Goal: Information Seeking & Learning: Check status

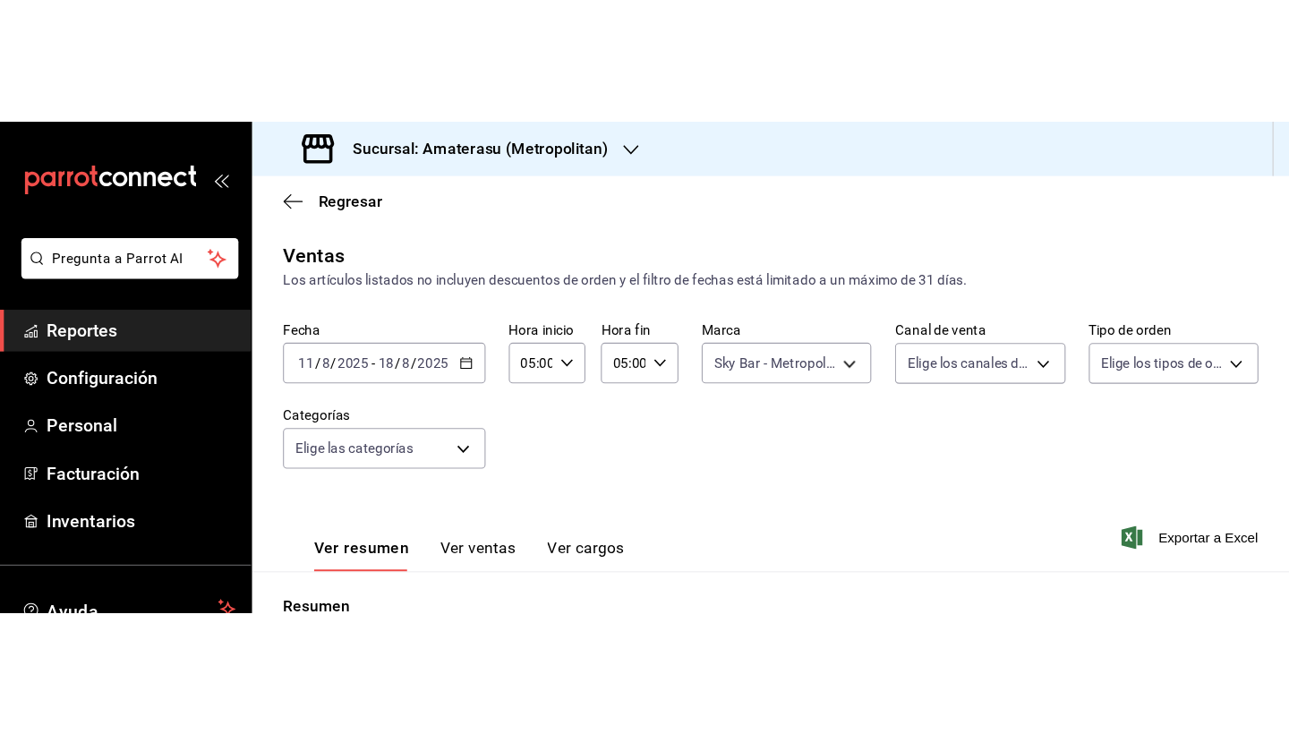
scroll to position [124, 0]
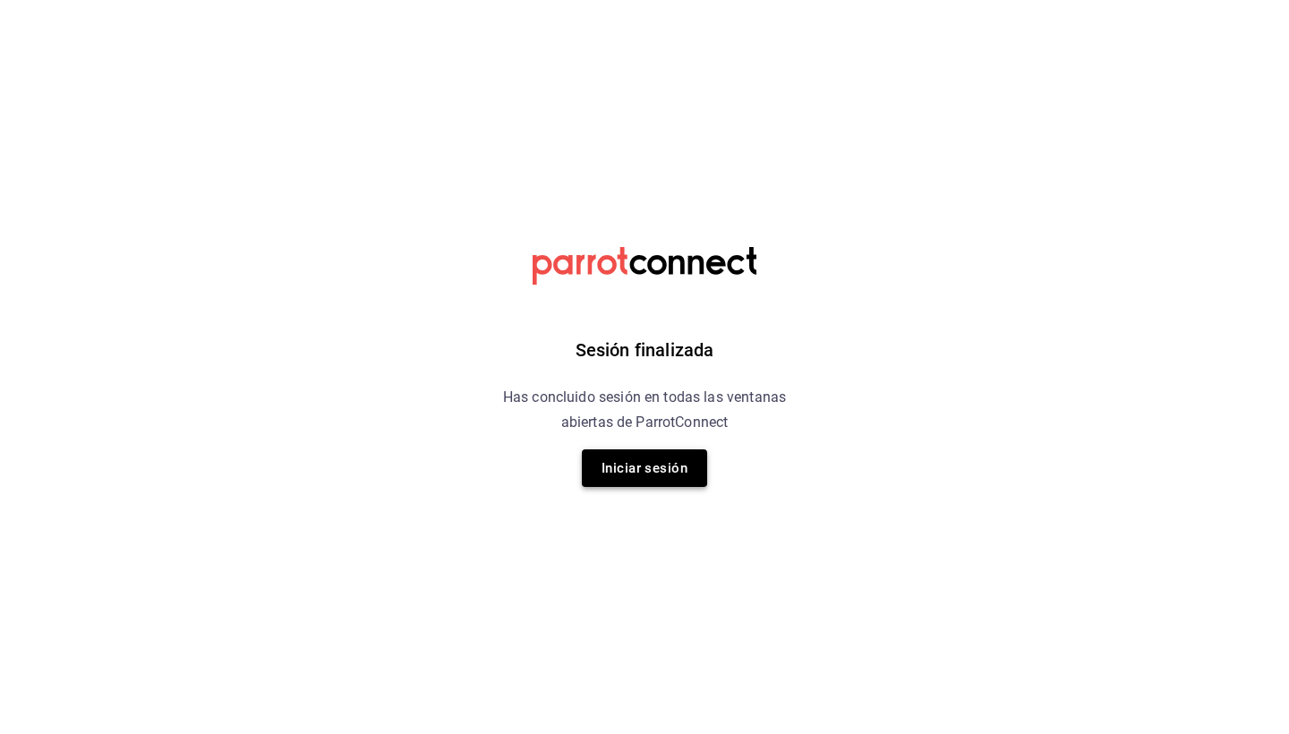
click at [606, 453] on button "Iniciar sesión" at bounding box center [644, 468] width 125 height 38
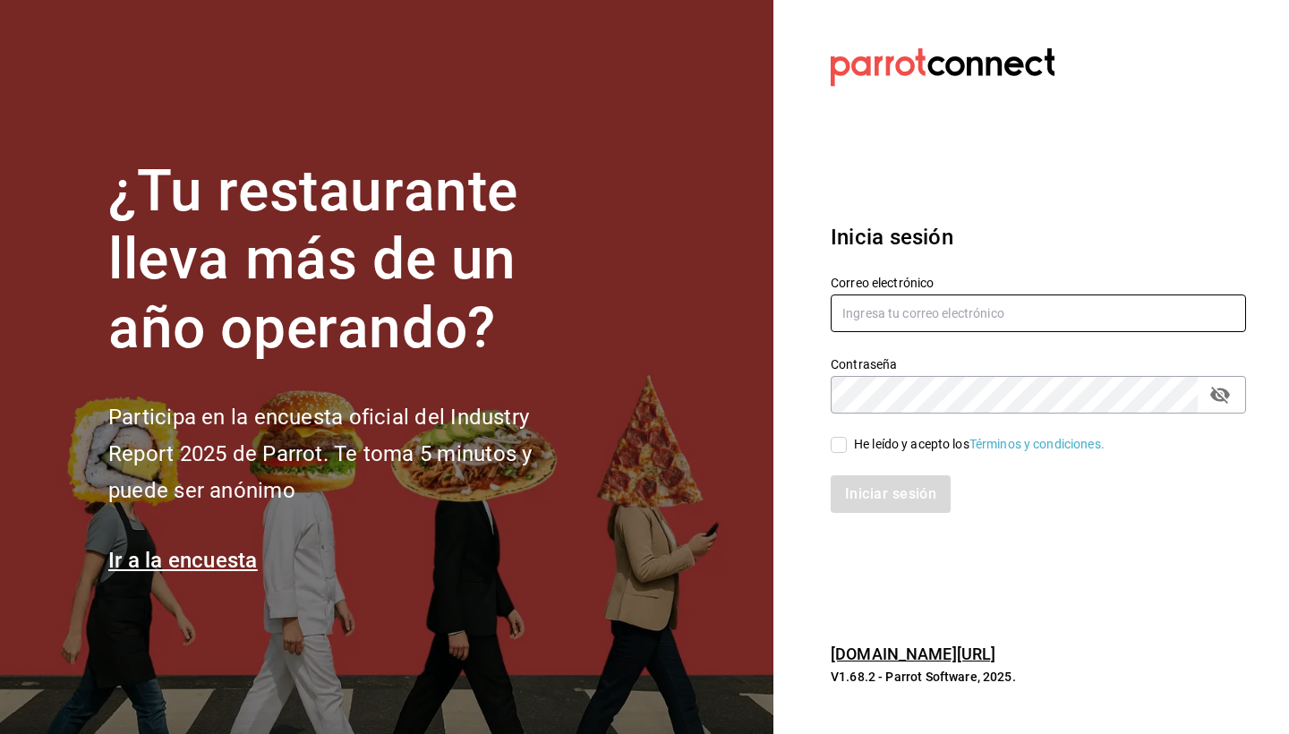
type input "[PERSON_NAME][EMAIL_ADDRESS][DOMAIN_NAME]"
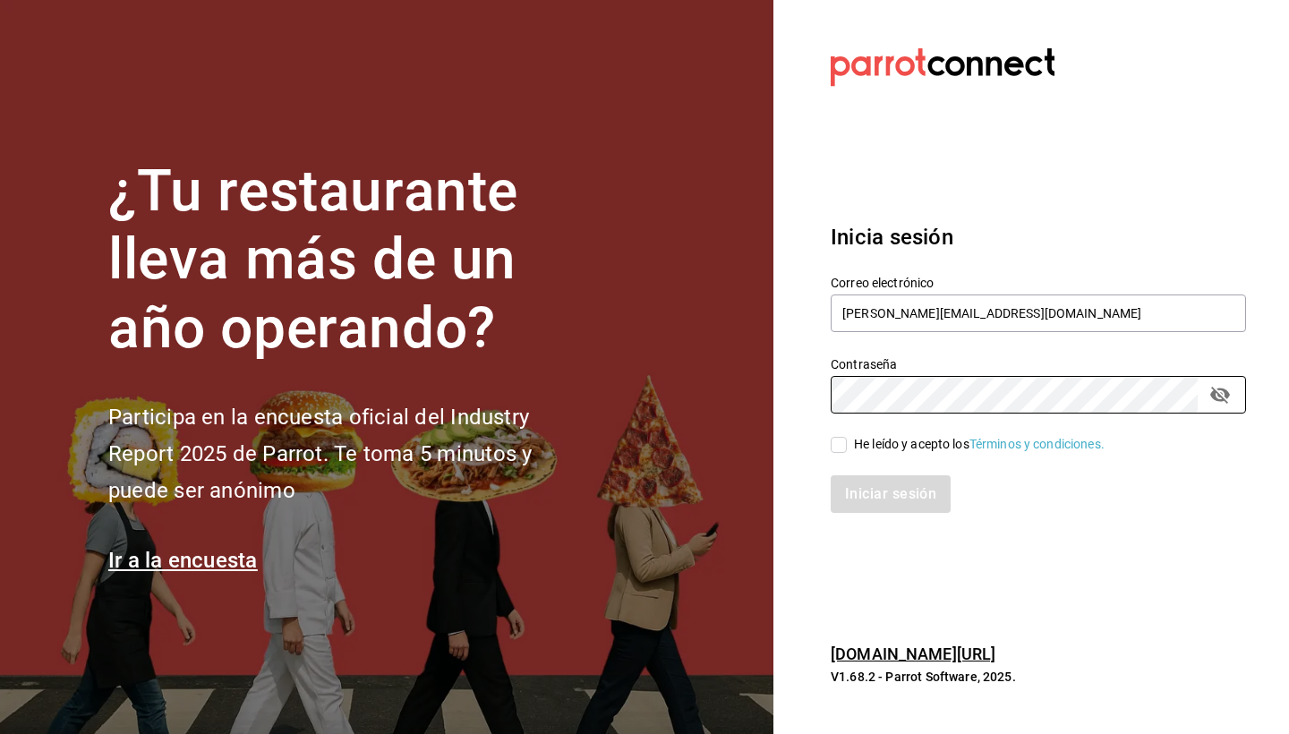
click at [894, 438] on div "He leído y acepto los Términos y condiciones." at bounding box center [979, 444] width 251 height 19
click at [847, 438] on input "He leído y acepto los Términos y condiciones." at bounding box center [839, 445] width 16 height 16
checkbox input "true"
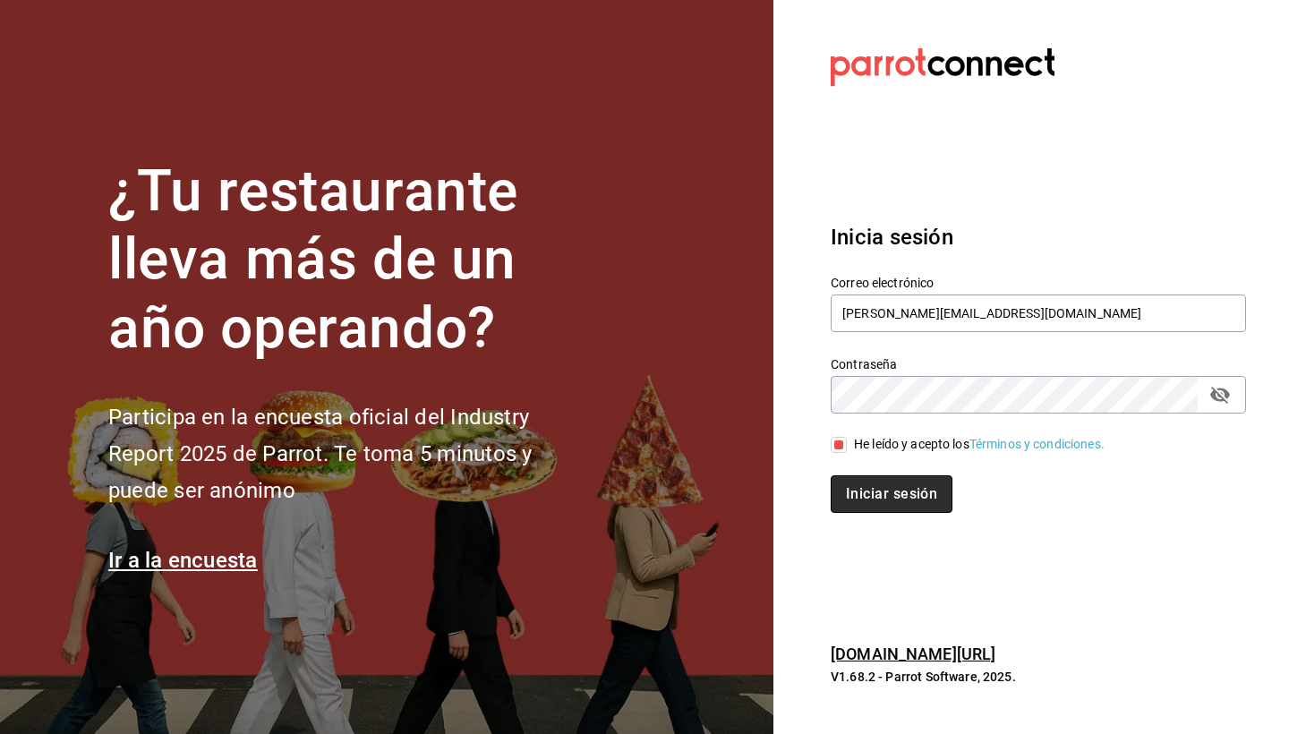
click at [867, 453] on button "Iniciar sesión" at bounding box center [892, 494] width 122 height 38
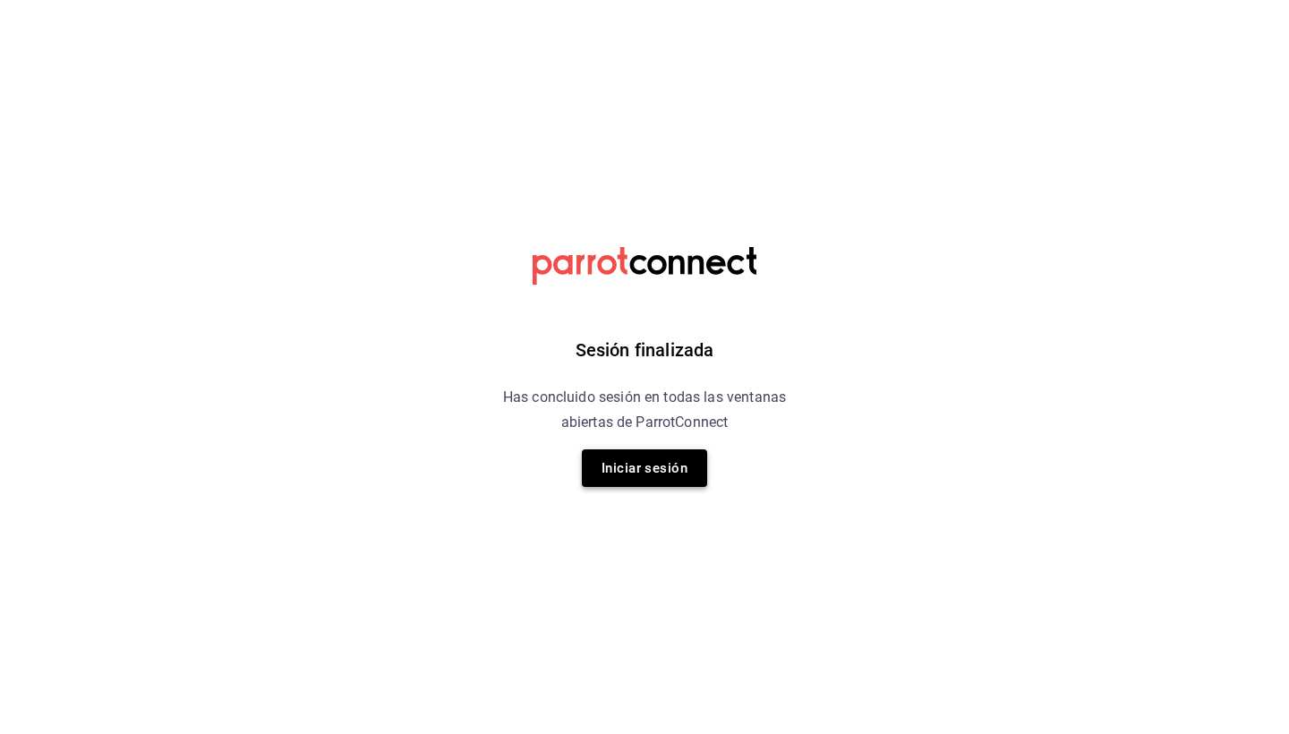
click at [677, 471] on button "Iniciar sesión" at bounding box center [644, 468] width 125 height 38
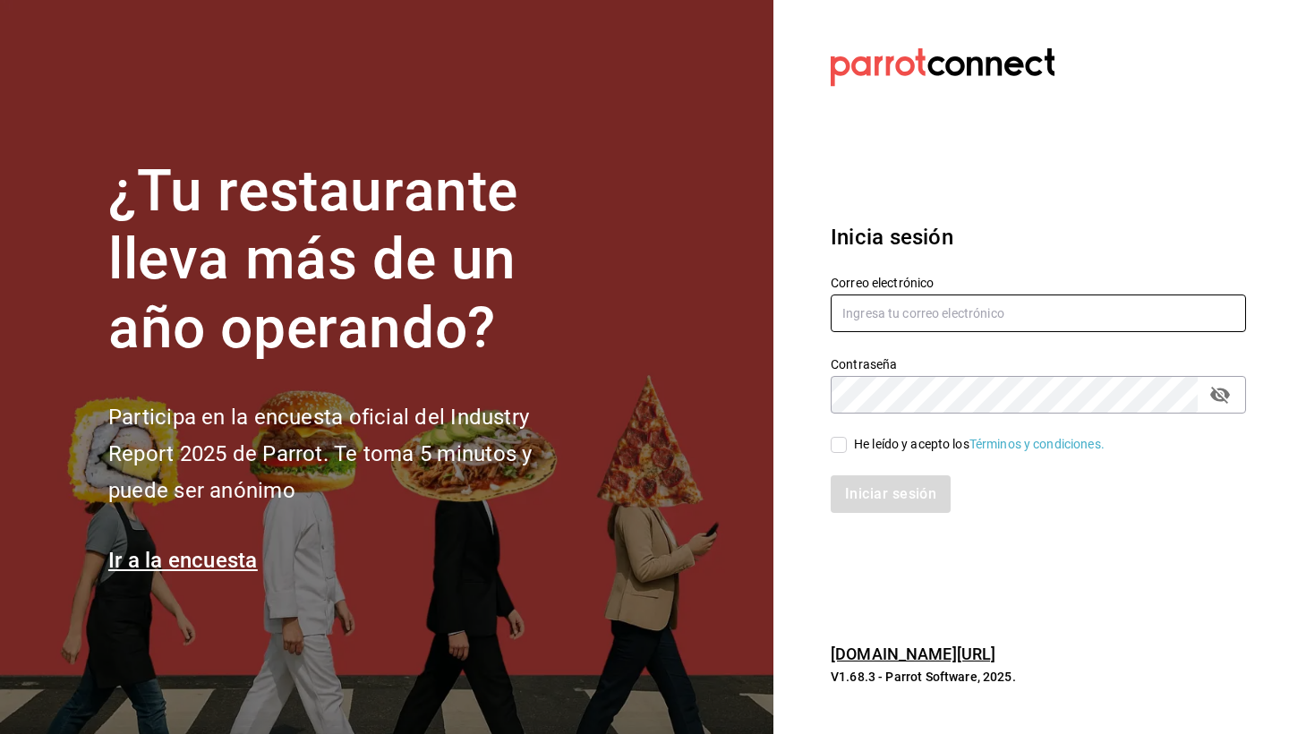
type input "mario.nino@grupocosteno.com"
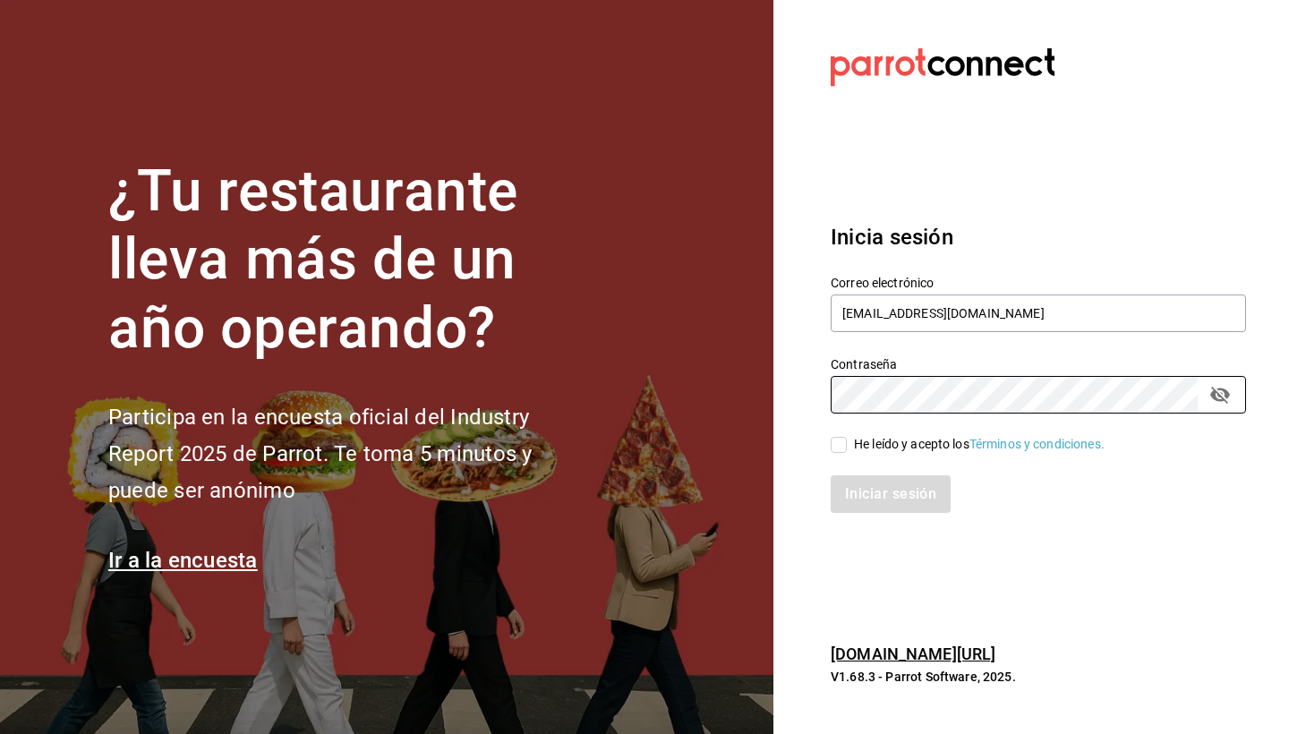
click at [838, 455] on div "Iniciar sesión" at bounding box center [1027, 483] width 437 height 59
click at [838, 441] on input "He leído y acepto los Términos y condiciones." at bounding box center [839, 445] width 16 height 16
checkbox input "true"
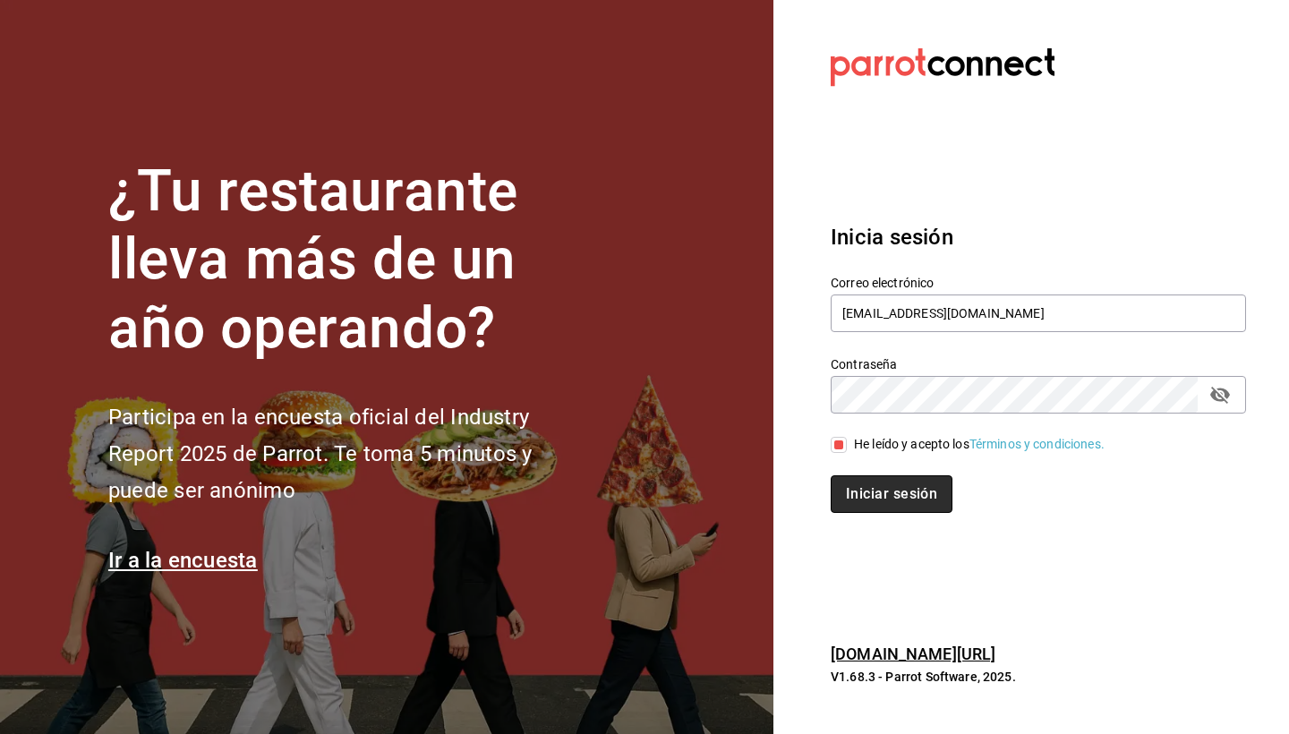
click at [868, 481] on button "Iniciar sesión" at bounding box center [892, 494] width 122 height 38
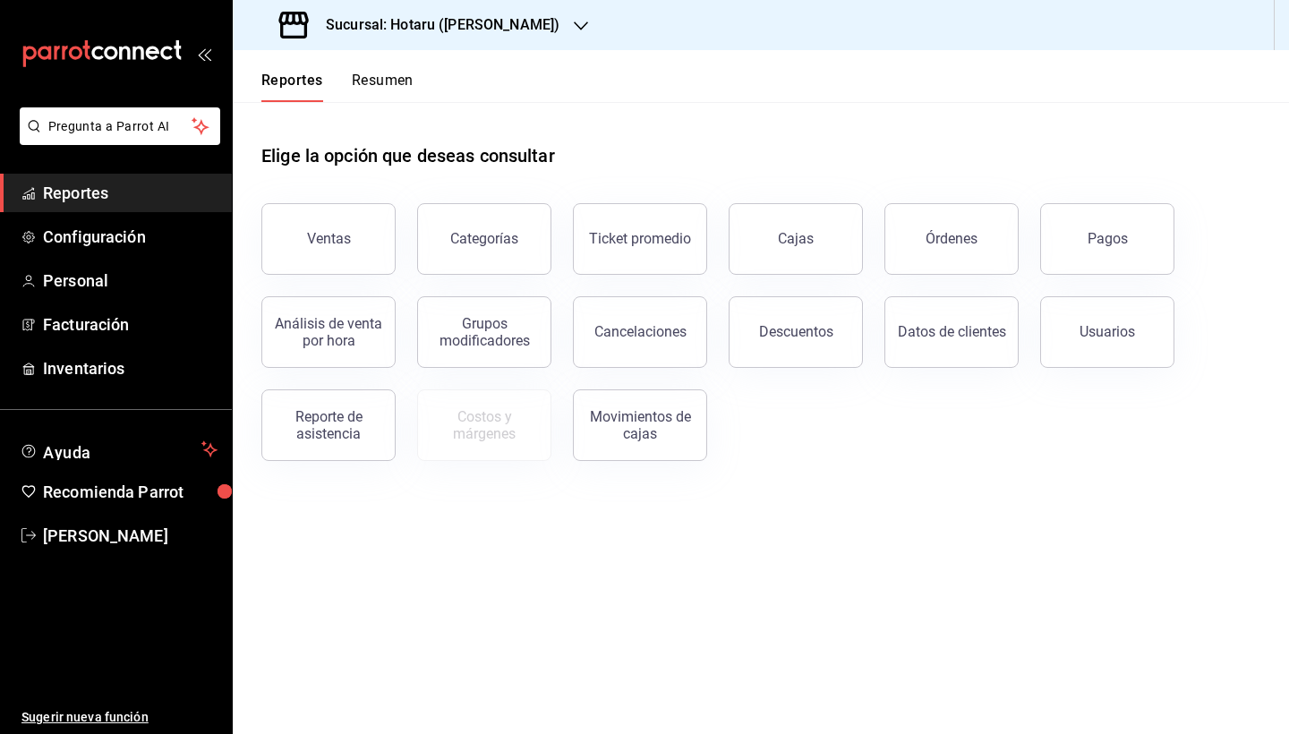
click at [574, 30] on icon "button" at bounding box center [581, 26] width 14 height 14
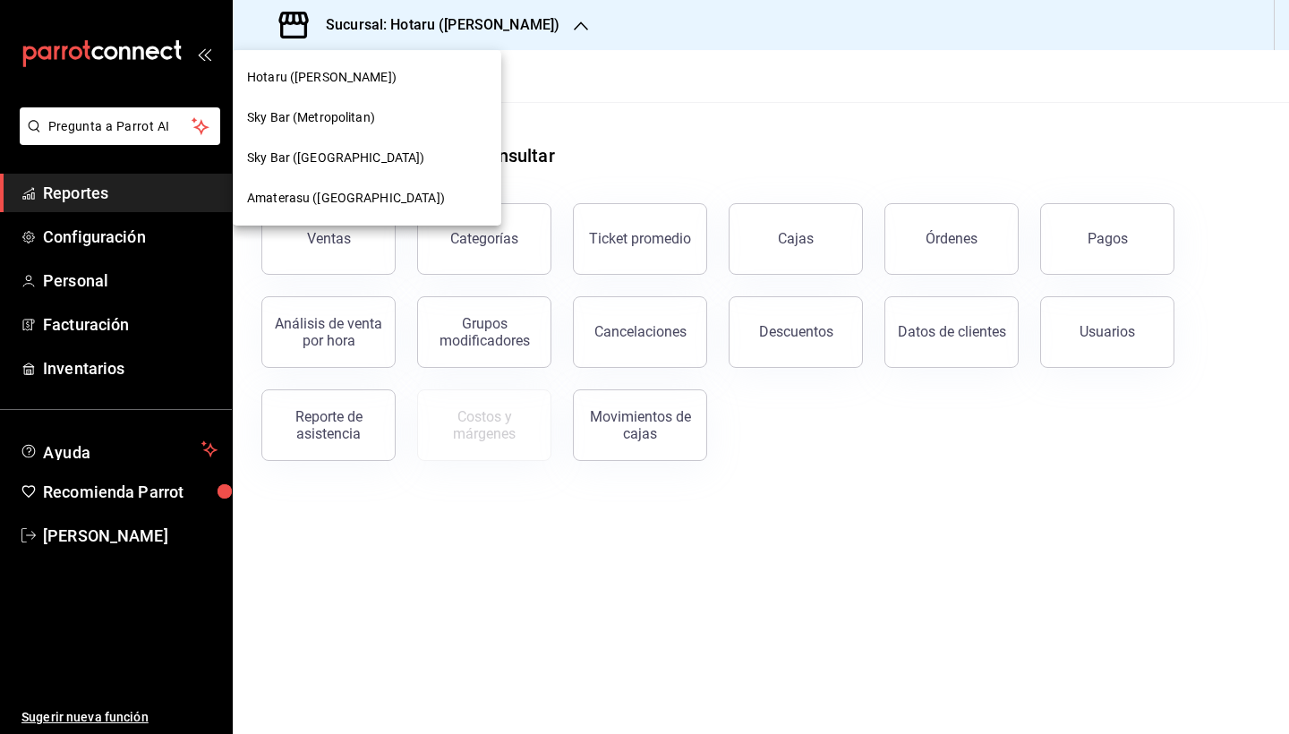
click at [405, 193] on div "Amaterasu (Metropolitan)" at bounding box center [367, 198] width 240 height 19
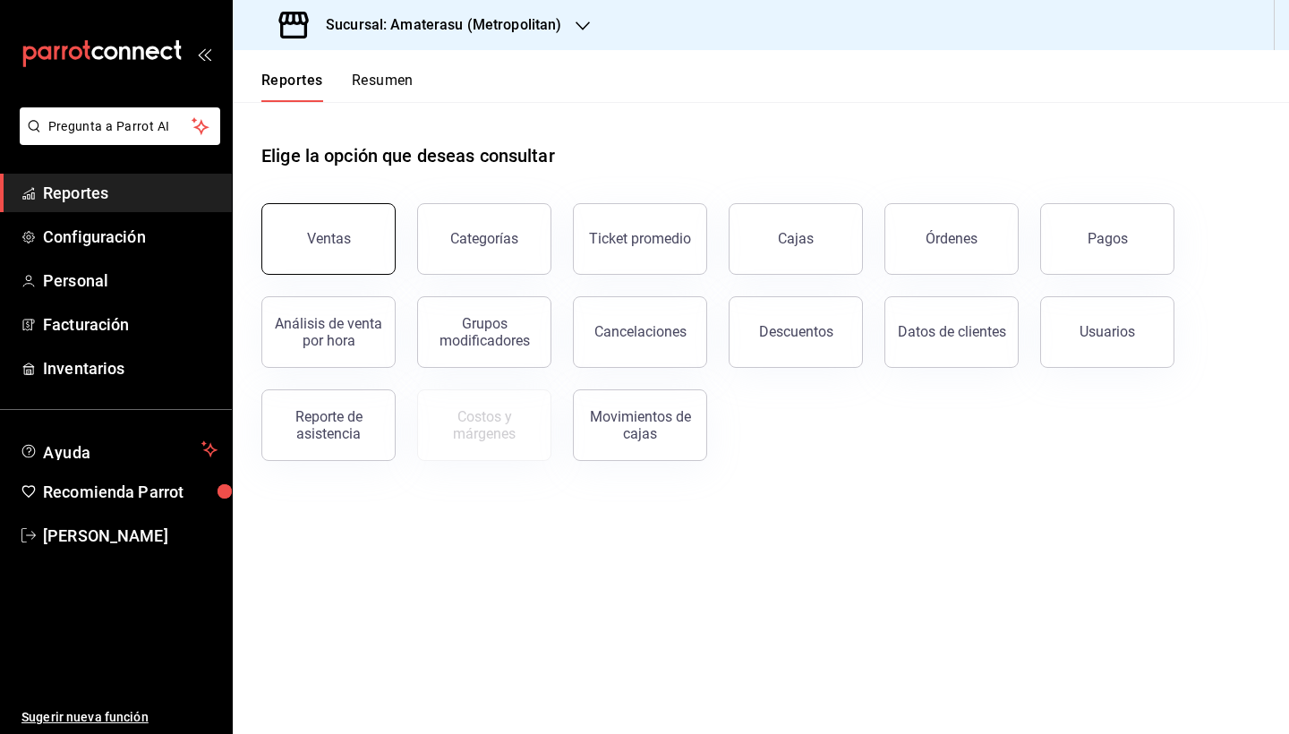
click at [352, 227] on button "Ventas" at bounding box center [328, 239] width 134 height 72
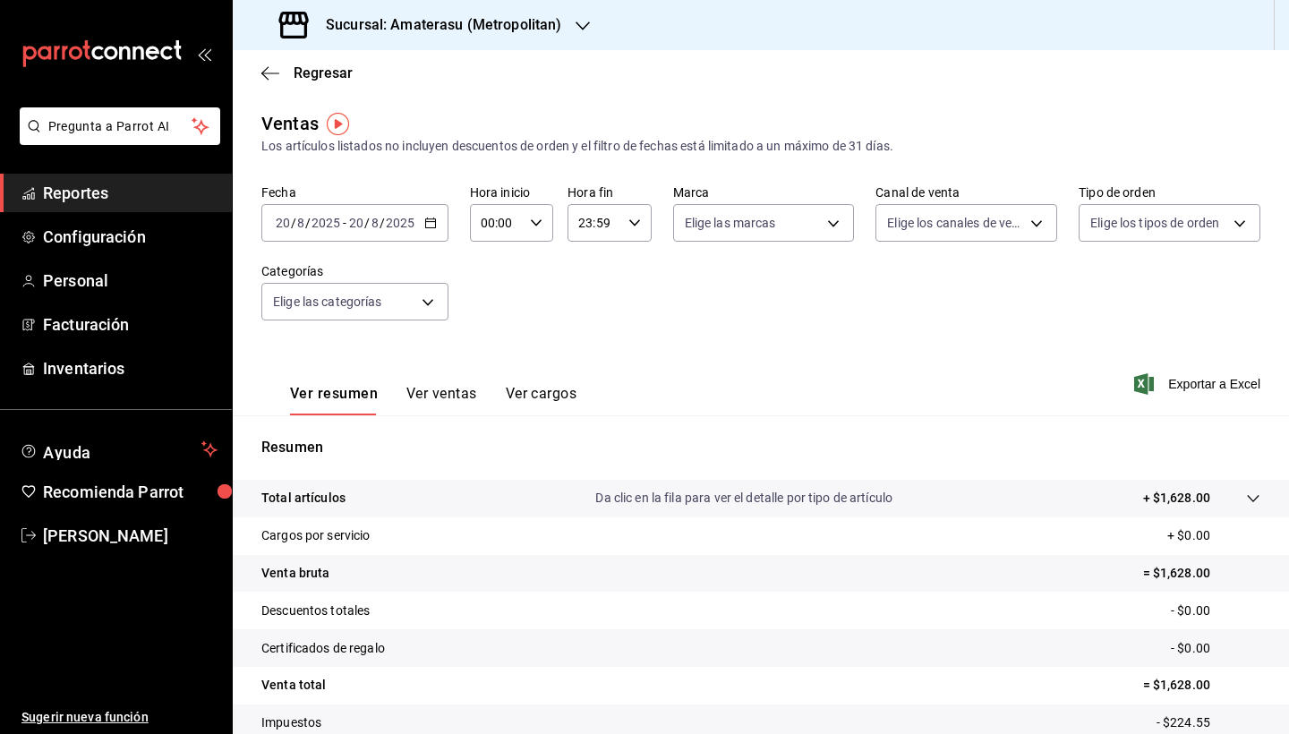
click at [431, 229] on div "2025-08-20 20 / 8 / 2025 - 2025-08-20 20 / 8 / 2025" at bounding box center [354, 223] width 187 height 38
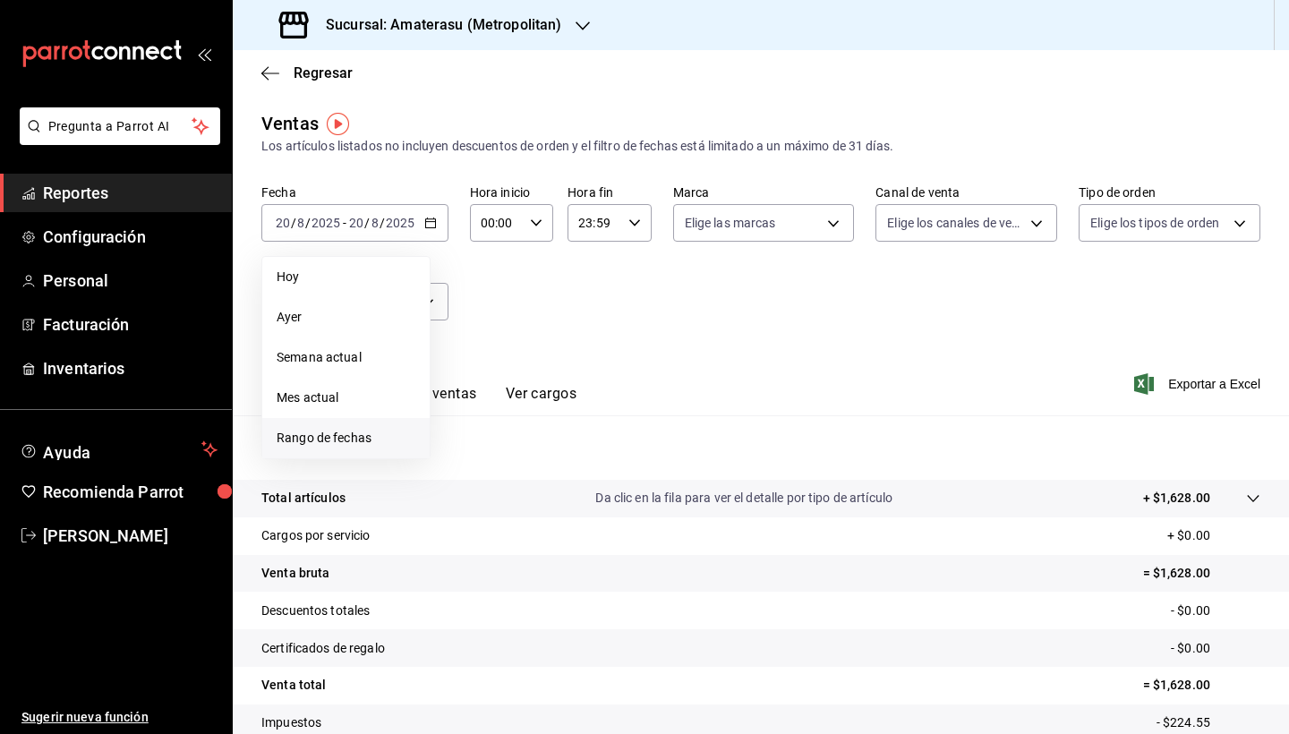
click at [355, 434] on span "Rango de fechas" at bounding box center [346, 438] width 139 height 19
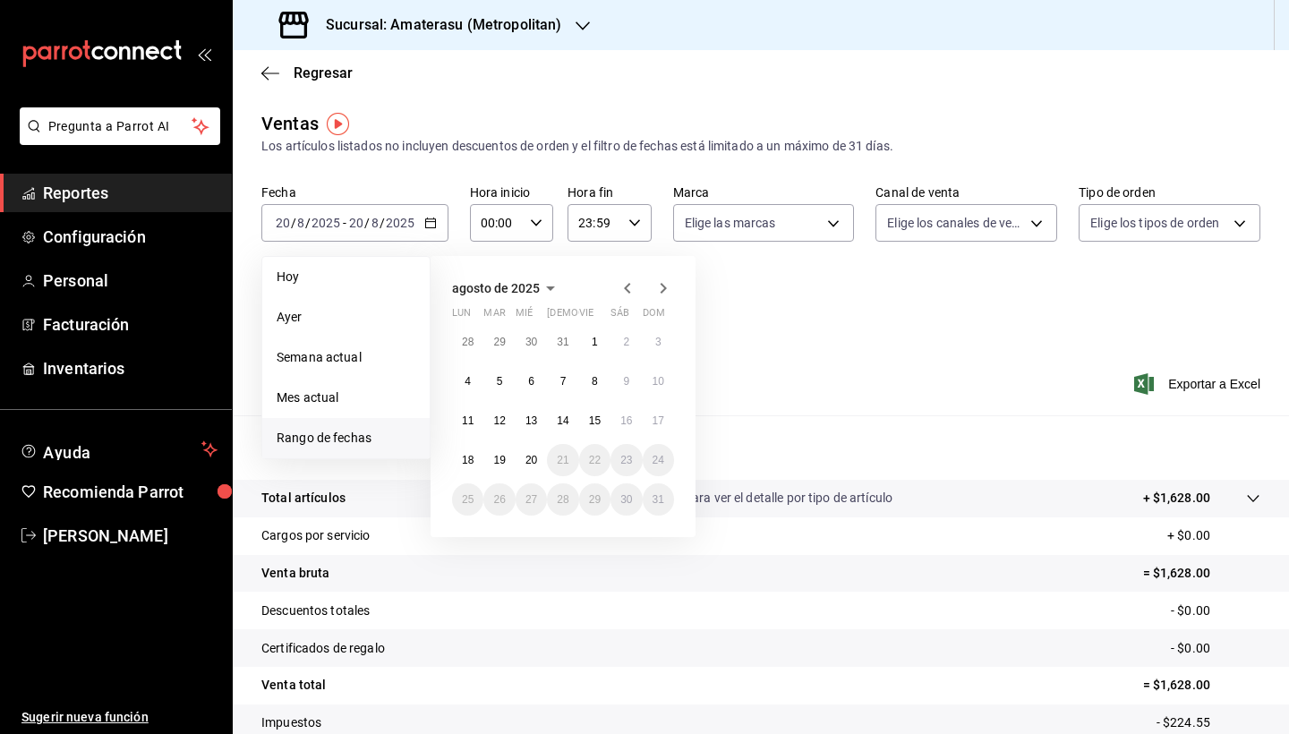
click at [373, 439] on span "Rango de fechas" at bounding box center [346, 438] width 139 height 19
click at [792, 394] on div "Ver resumen Ver ventas Ver cargos Exportar a Excel" at bounding box center [761, 378] width 1056 height 73
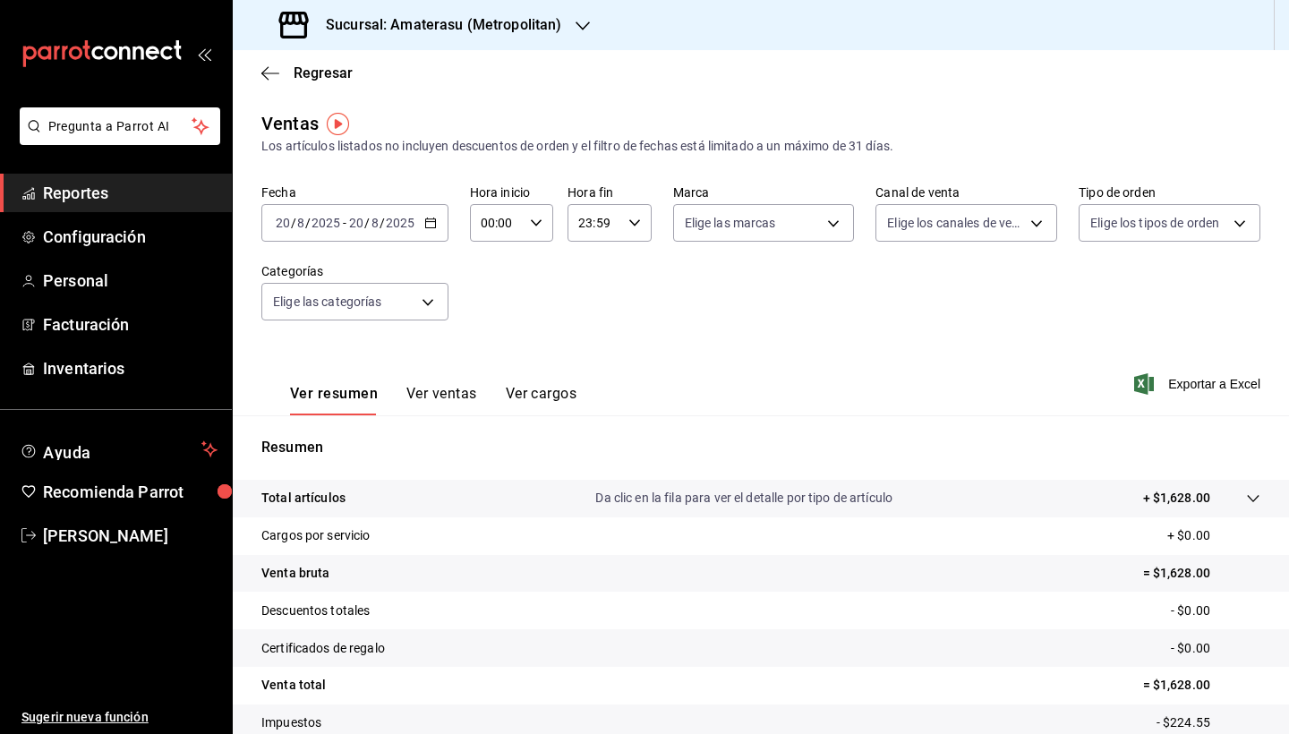
click at [433, 225] on icon "button" at bounding box center [430, 223] width 13 height 13
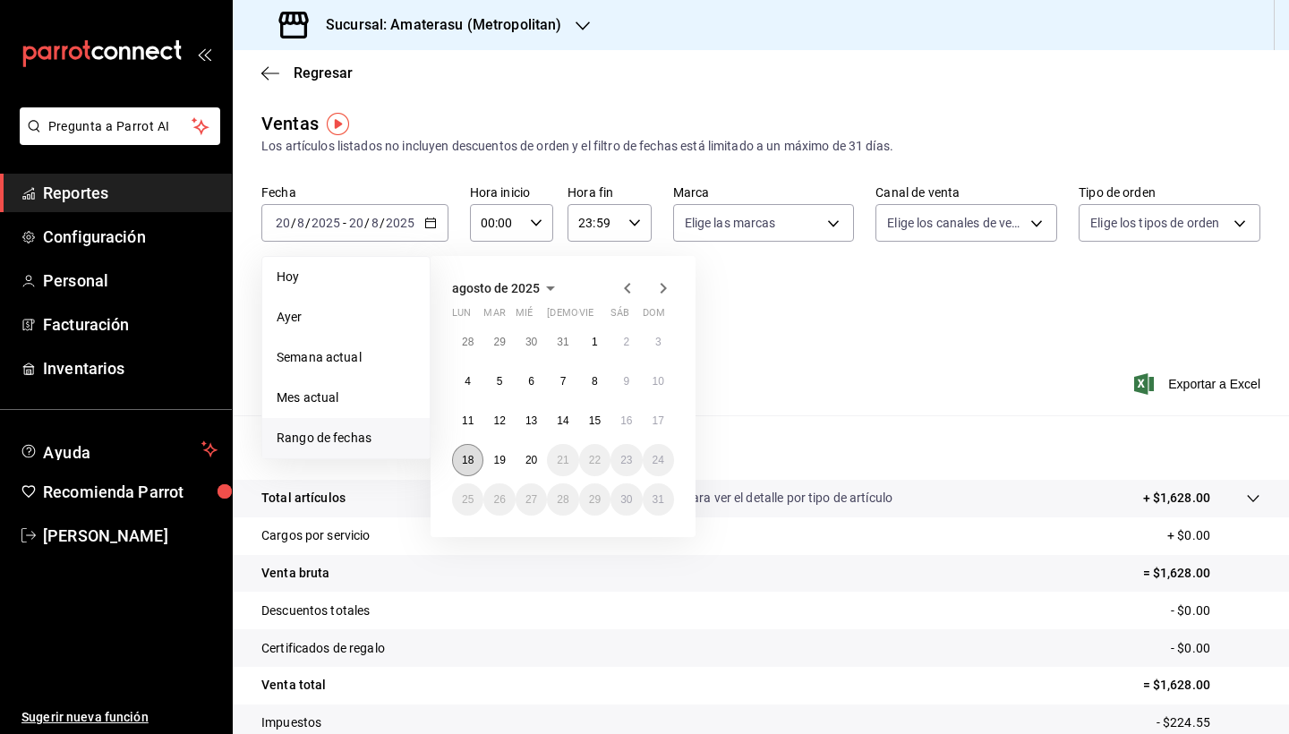
click at [473, 461] on abbr "18" at bounding box center [468, 460] width 12 height 13
click at [534, 464] on abbr "20" at bounding box center [531, 460] width 12 height 13
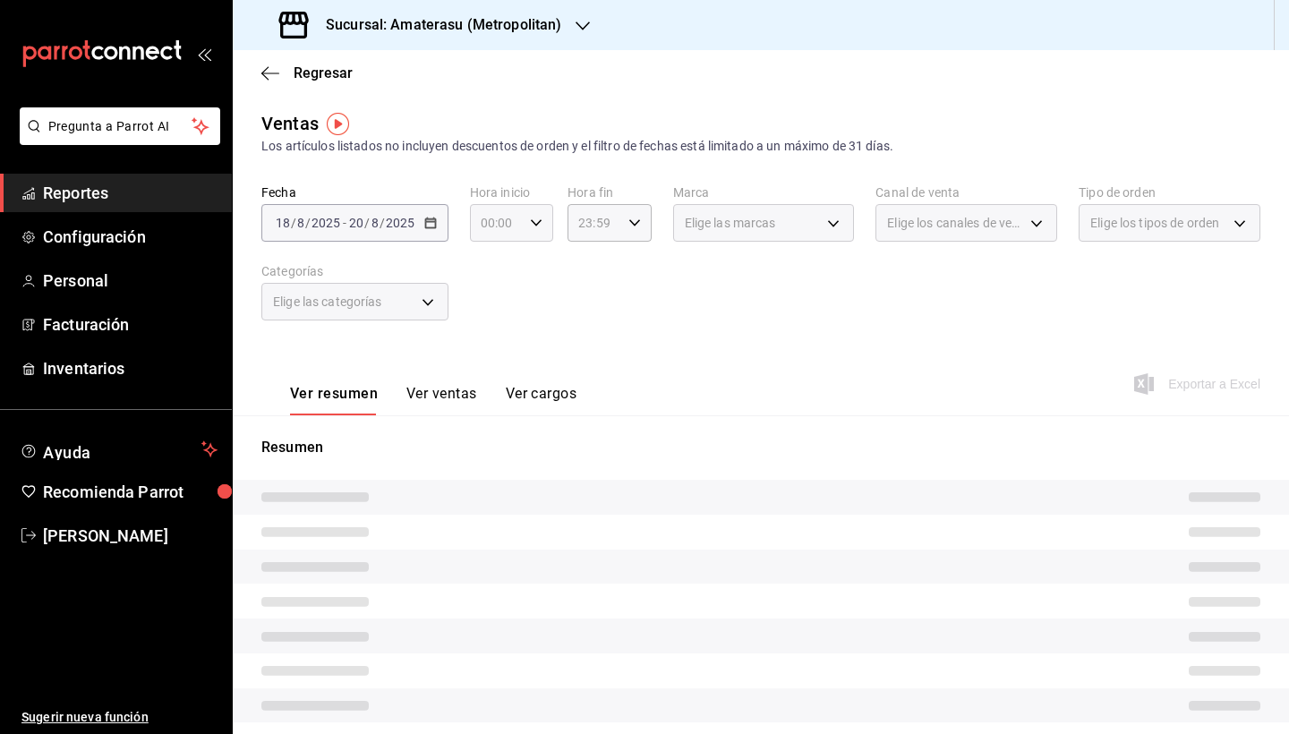
click at [541, 222] on icon "button" at bounding box center [536, 223] width 13 height 13
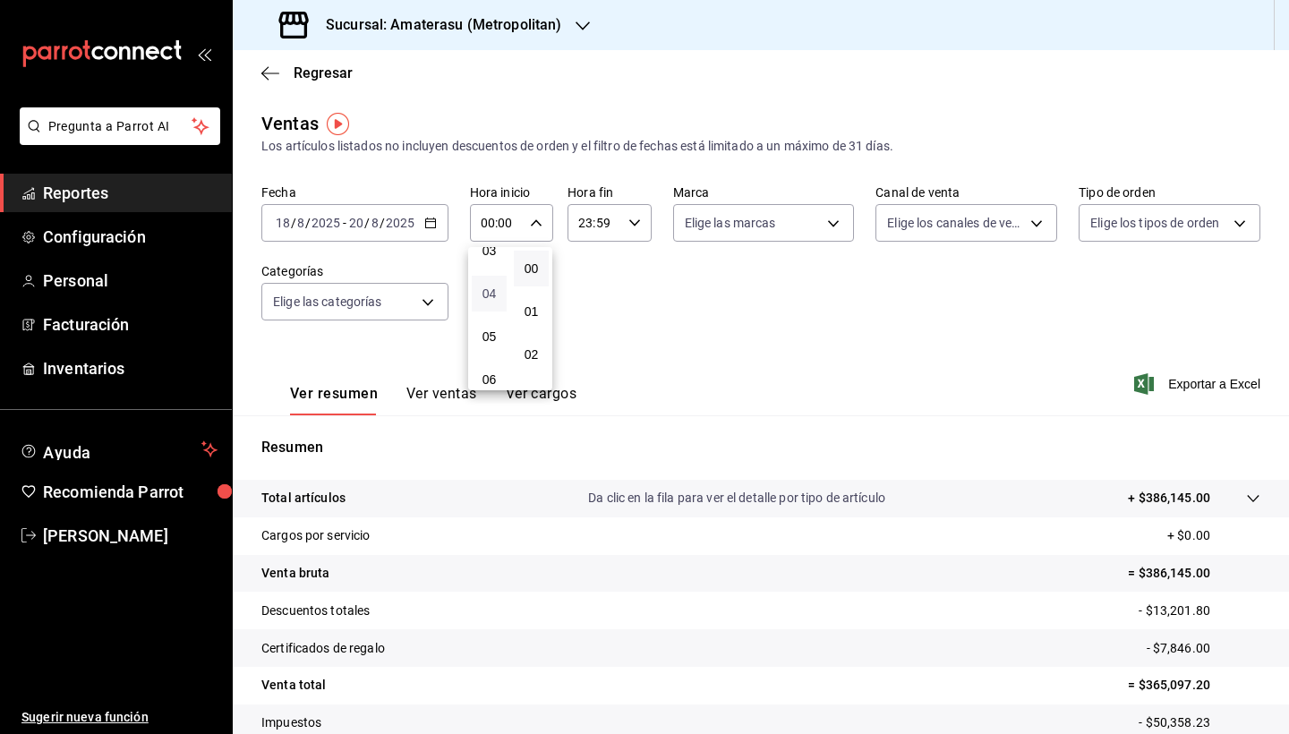
scroll to position [154, 0]
click at [490, 337] on span "05" at bounding box center [488, 329] width 13 height 14
type input "05:00"
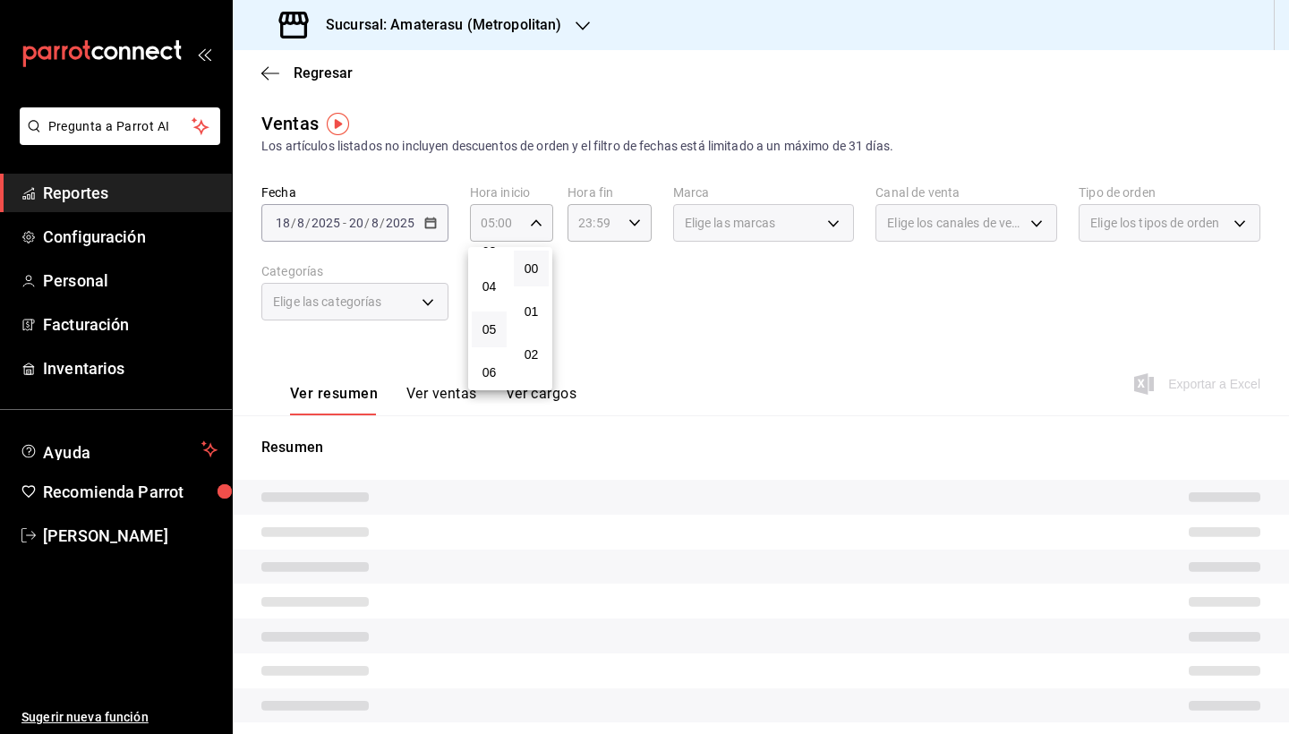
click at [626, 221] on div at bounding box center [644, 367] width 1289 height 734
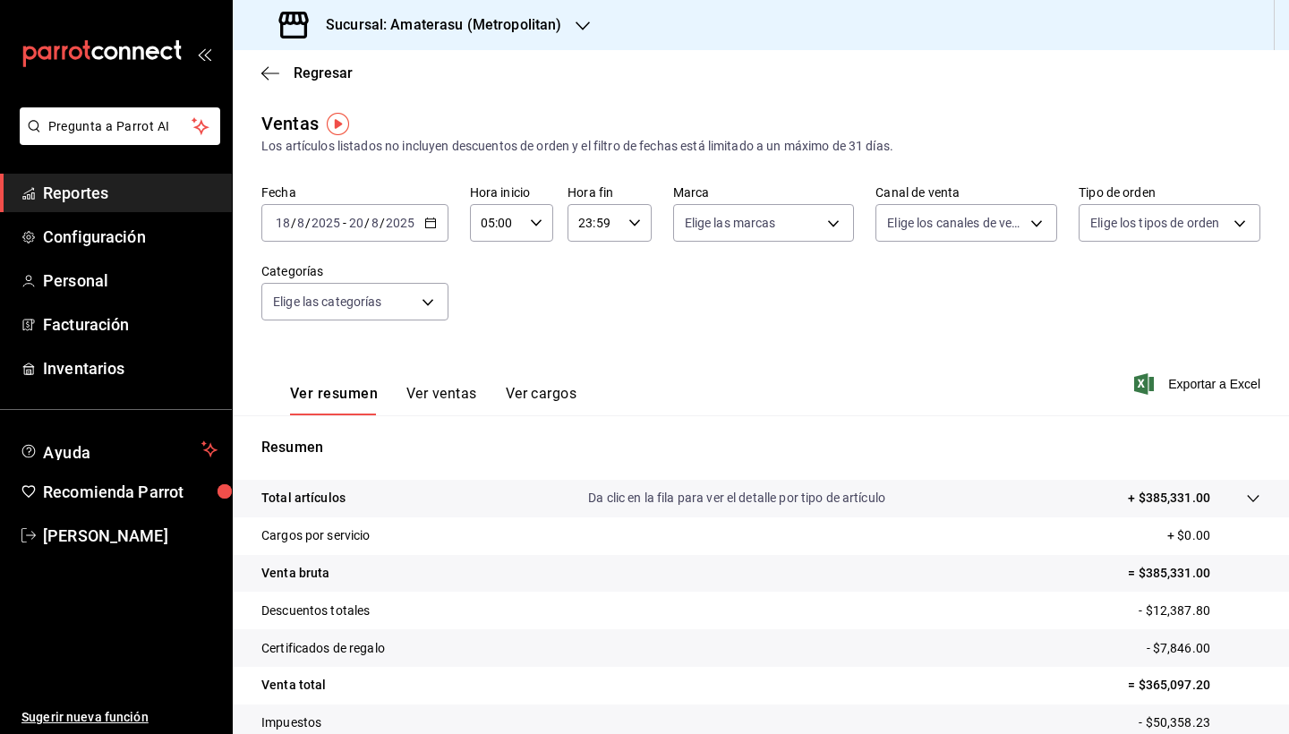
click at [635, 225] on icon "button" at bounding box center [634, 223] width 13 height 13
click at [586, 362] on span "05" at bounding box center [587, 361] width 13 height 14
click at [630, 277] on button "00" at bounding box center [629, 269] width 35 height 36
type input "05:00"
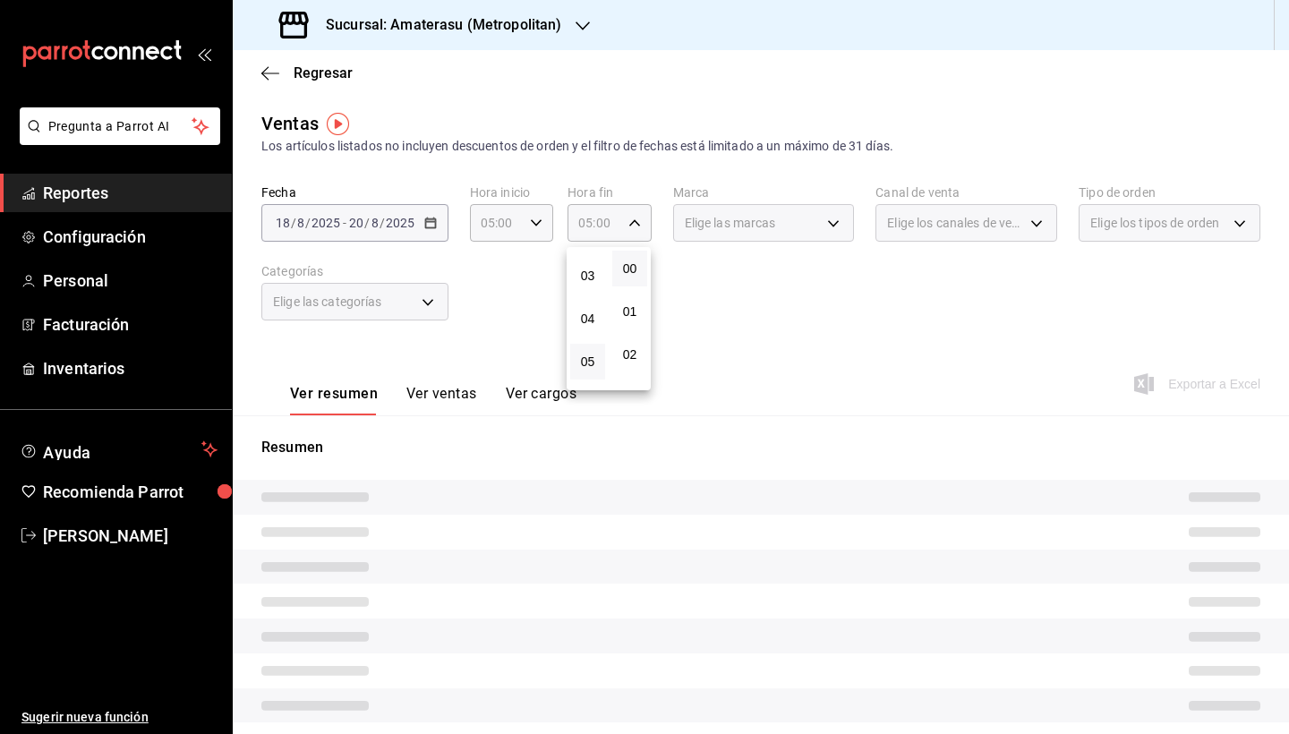
click at [737, 320] on div at bounding box center [644, 367] width 1289 height 734
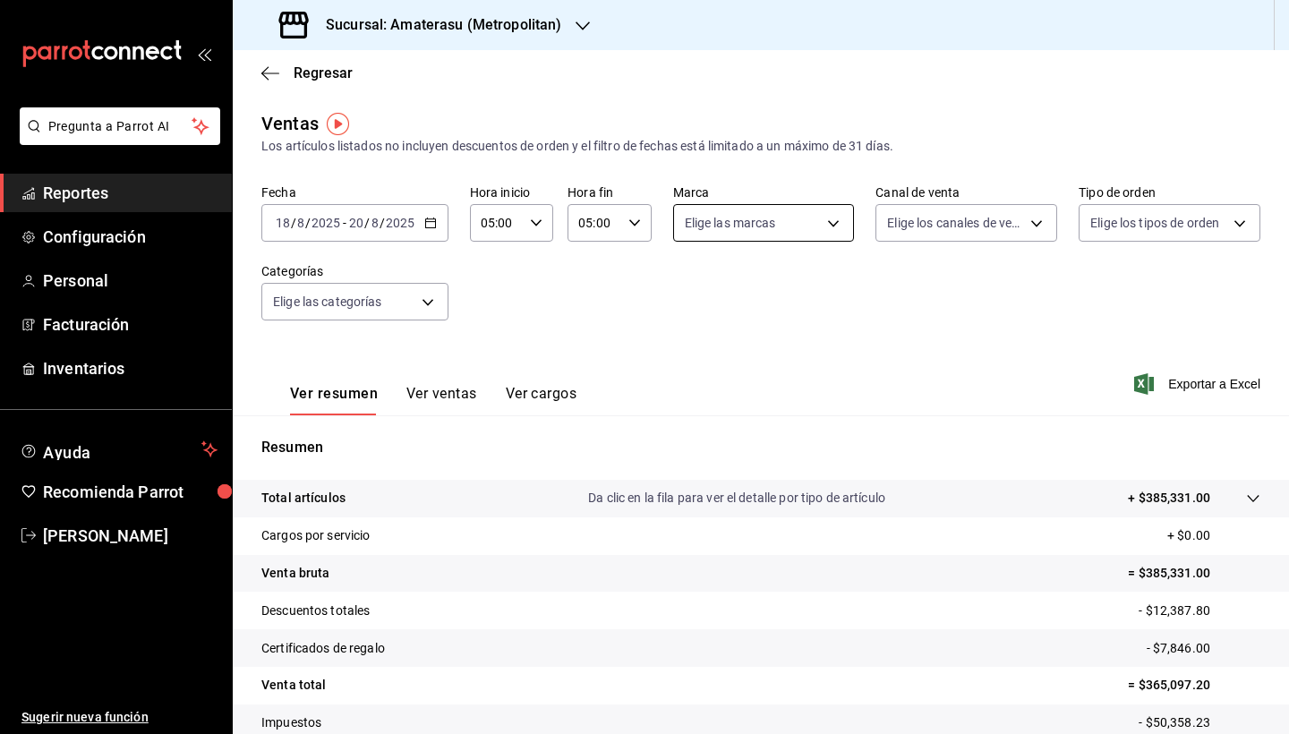
click at [839, 218] on body "Pregunta a Parrot AI Reportes Configuración Personal Facturación Inventarios Ay…" at bounding box center [644, 367] width 1289 height 734
click at [692, 354] on input "checkbox" at bounding box center [692, 353] width 16 height 16
checkbox input "true"
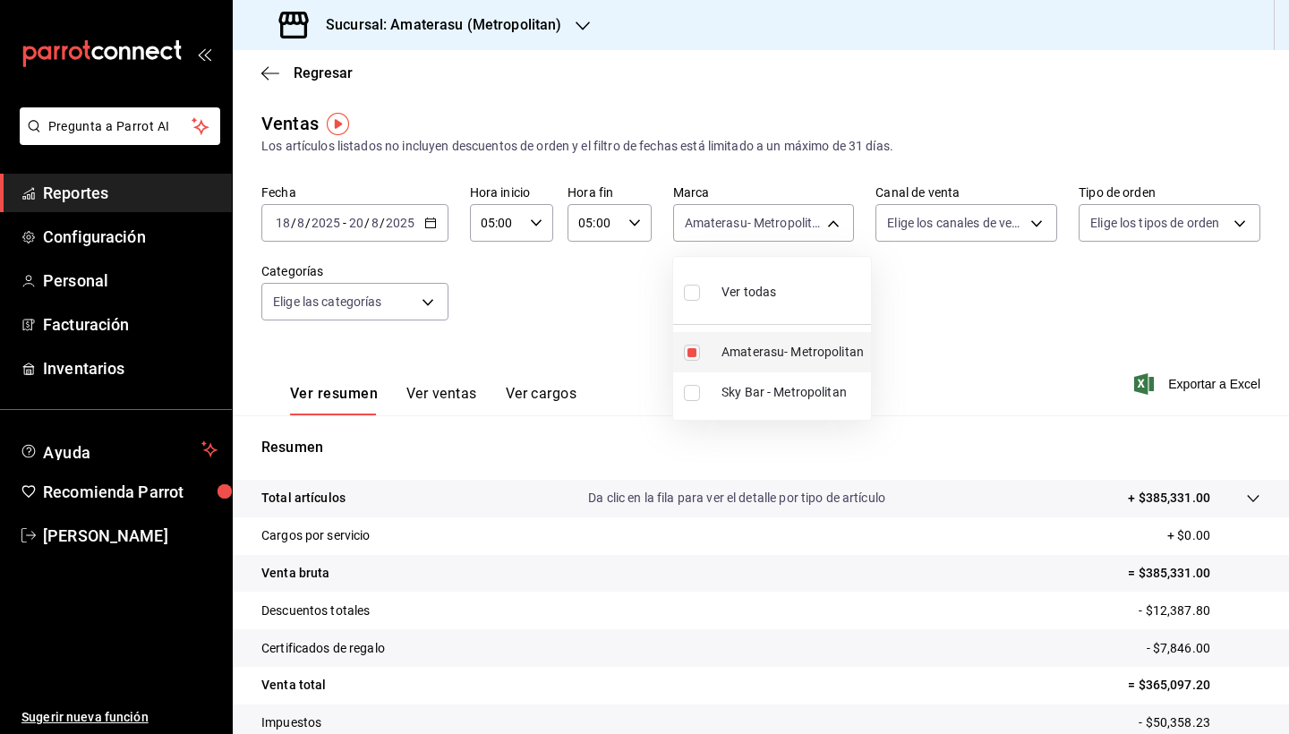
type input "e4cd7fcb-d45b-43ae-a99f-ad4ccfcd9032"
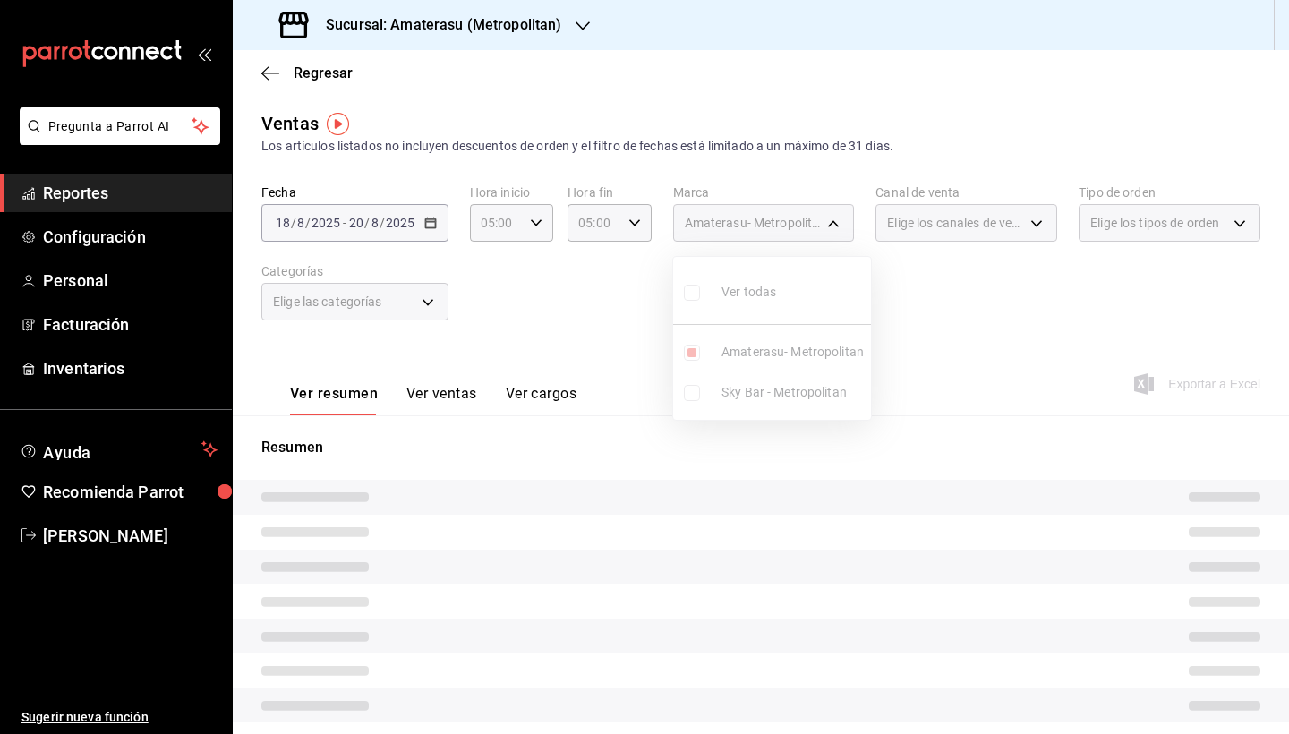
click at [896, 525] on div at bounding box center [644, 367] width 1289 height 734
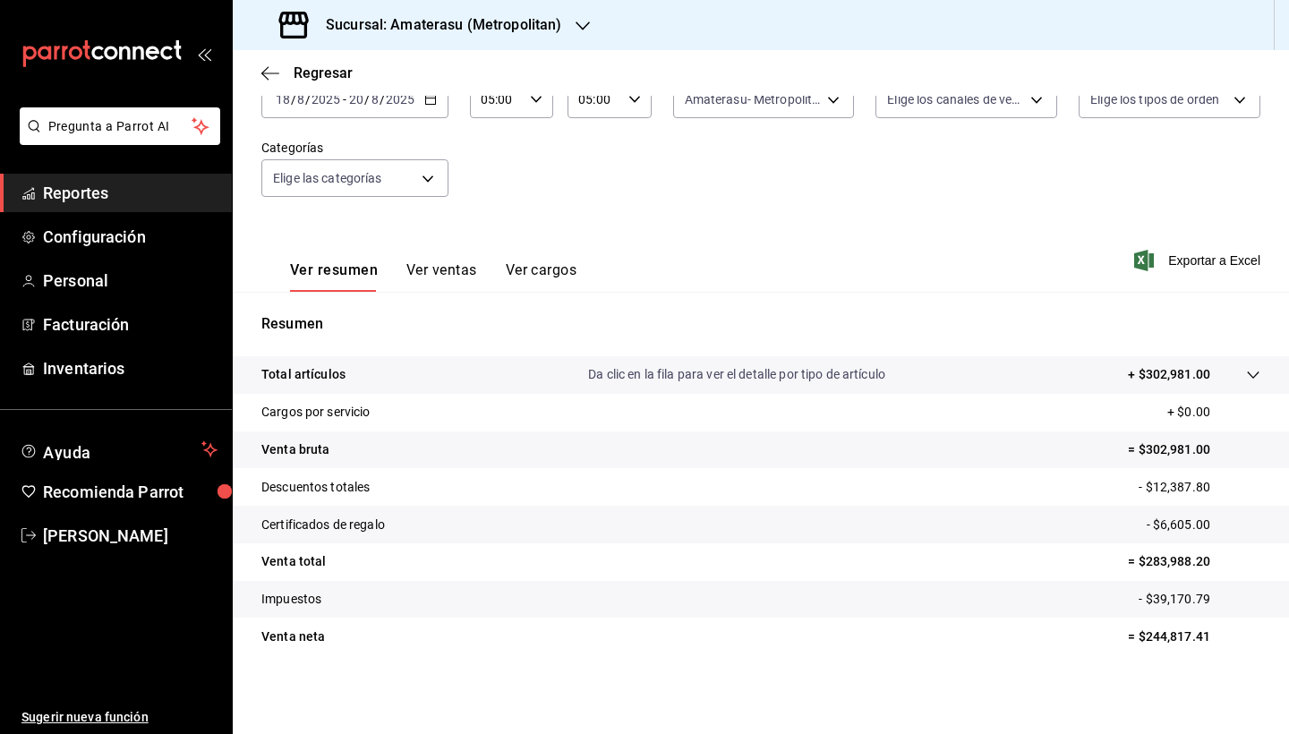
scroll to position [124, 0]
drag, startPoint x: 1146, startPoint y: 635, endPoint x: 1221, endPoint y: 642, distance: 75.4
click at [1221, 642] on p "= $244,817.41" at bounding box center [1194, 636] width 132 height 19
copy p "244,817.41"
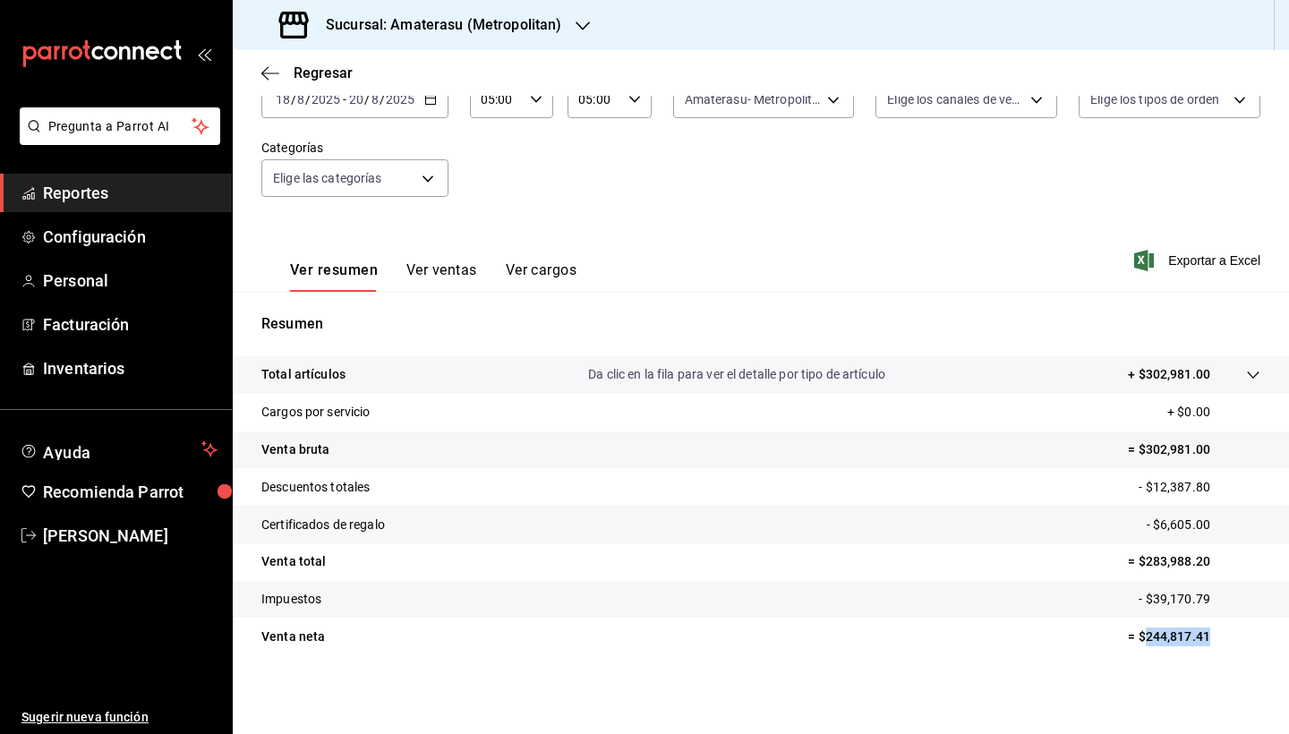
scroll to position [0, 0]
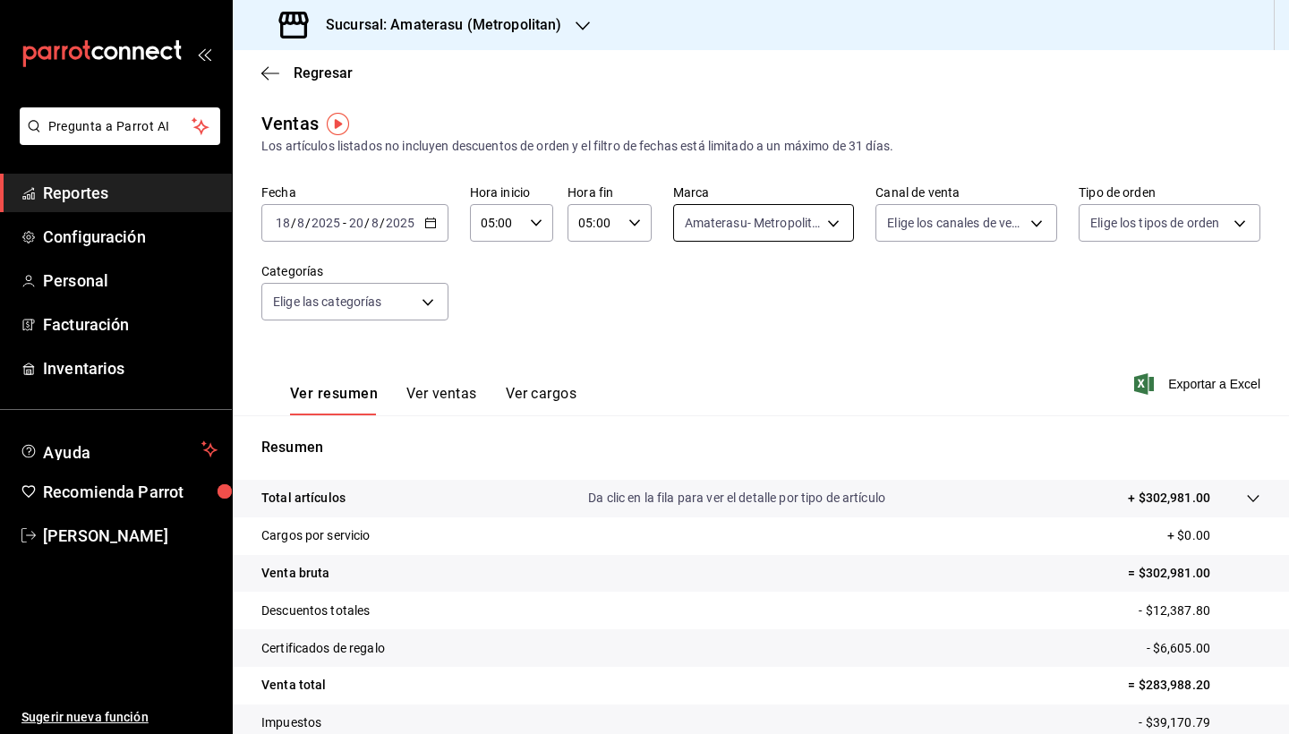
click at [823, 224] on body "Pregunta a Parrot AI Reportes Configuración Personal Facturación Inventarios Ay…" at bounding box center [644, 367] width 1289 height 734
click at [688, 386] on input "checkbox" at bounding box center [688, 393] width 16 height 16
checkbox input "true"
type input "e4cd7fcb-d45b-43ae-a99f-ad4ccfcd9032,f3afaab8-8c3d-4e49-a299-af9bdf6027b2"
checkbox input "true"
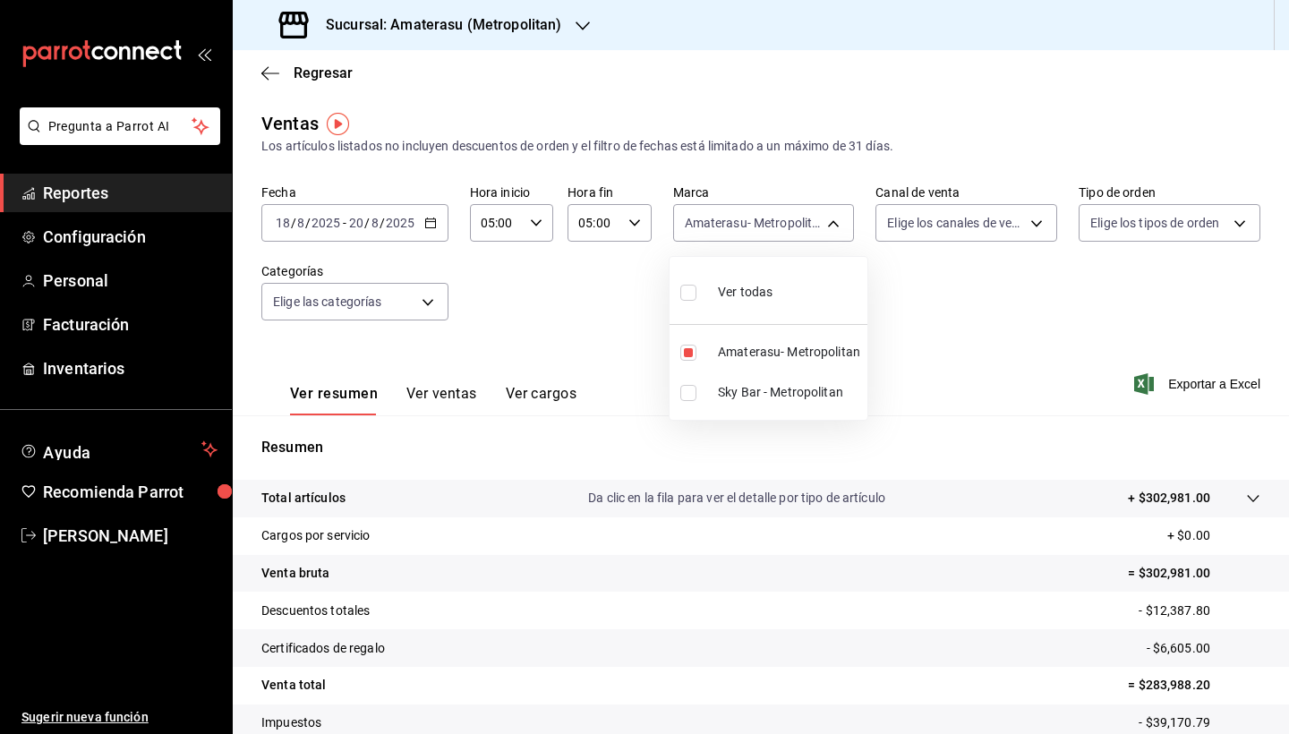
click at [688, 386] on input "checkbox" at bounding box center [688, 393] width 16 height 16
checkbox input "false"
type input "e4cd7fcb-d45b-43ae-a99f-ad4ccfcd9032"
checkbox input "false"
click at [691, 357] on input "checkbox" at bounding box center [688, 353] width 16 height 16
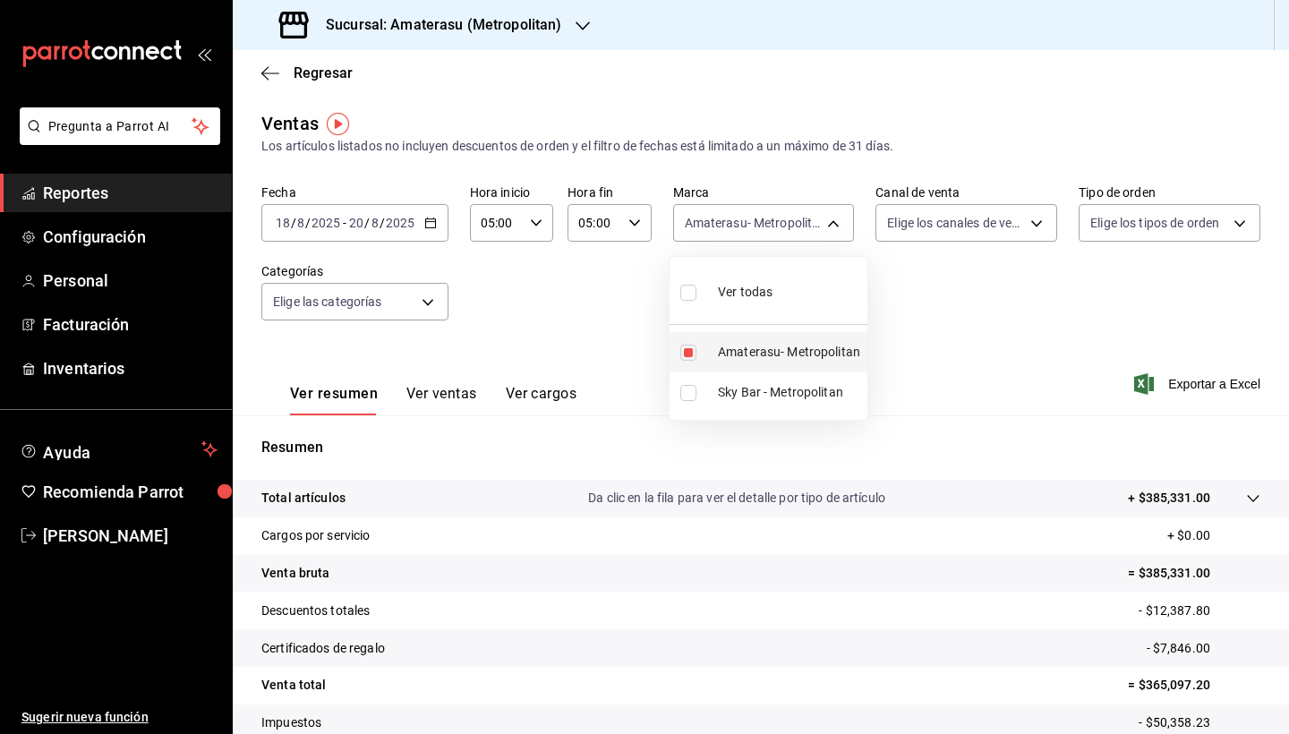
checkbox input "false"
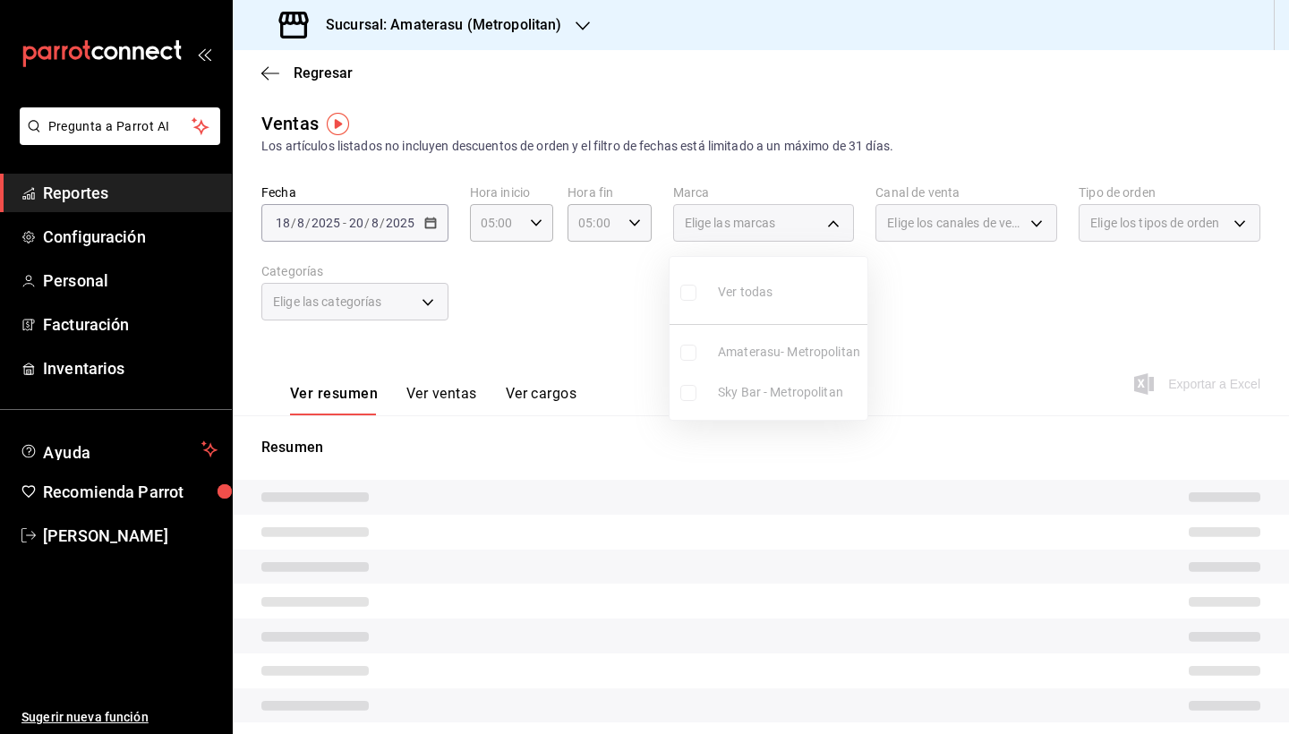
click at [688, 397] on ul "Ver todas Amaterasu- Metropolitan Sky Bar - Metropolitan" at bounding box center [768, 338] width 198 height 163
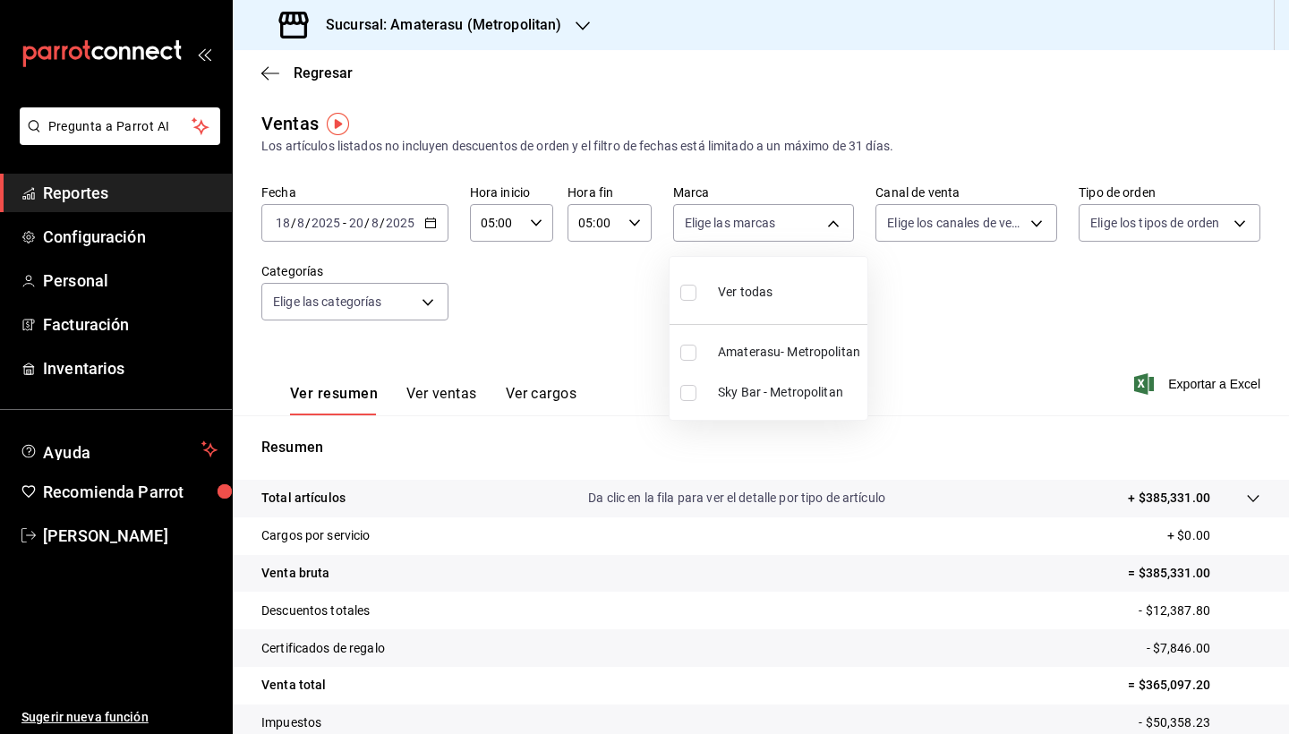
click at [688, 396] on input "checkbox" at bounding box center [688, 393] width 16 height 16
checkbox input "true"
type input "f3afaab8-8c3d-4e49-a299-af9bdf6027b2"
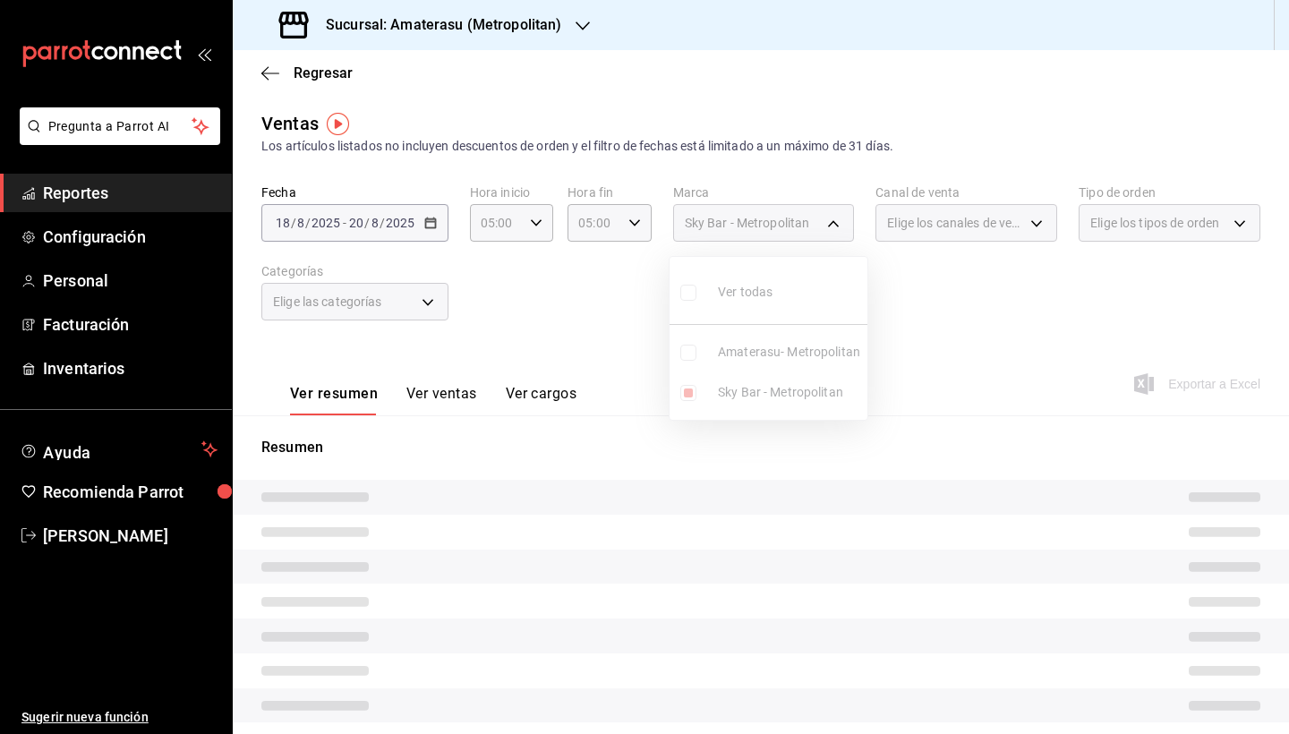
click at [933, 584] on div at bounding box center [644, 367] width 1289 height 734
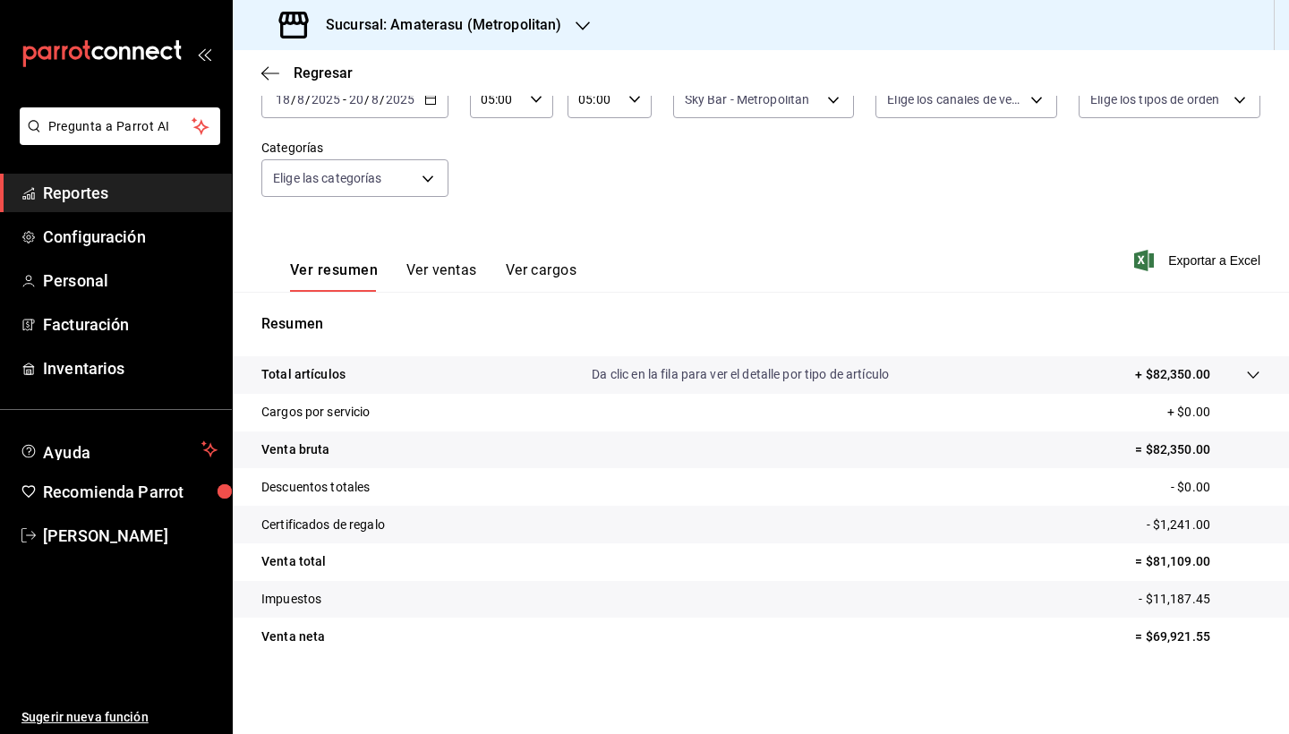
click at [1172, 672] on div "Total artículos Da clic en la fila para ver el detalle por tipo de artículo + $…" at bounding box center [761, 516] width 1056 height 320
drag, startPoint x: 1140, startPoint y: 634, endPoint x: 1216, endPoint y: 638, distance: 76.2
click at [1216, 638] on p "= $69,921.55" at bounding box center [1197, 636] width 125 height 19
click at [1217, 638] on p "= $69,921.55" at bounding box center [1197, 636] width 125 height 19
drag, startPoint x: 1148, startPoint y: 636, endPoint x: 1196, endPoint y: 636, distance: 47.4
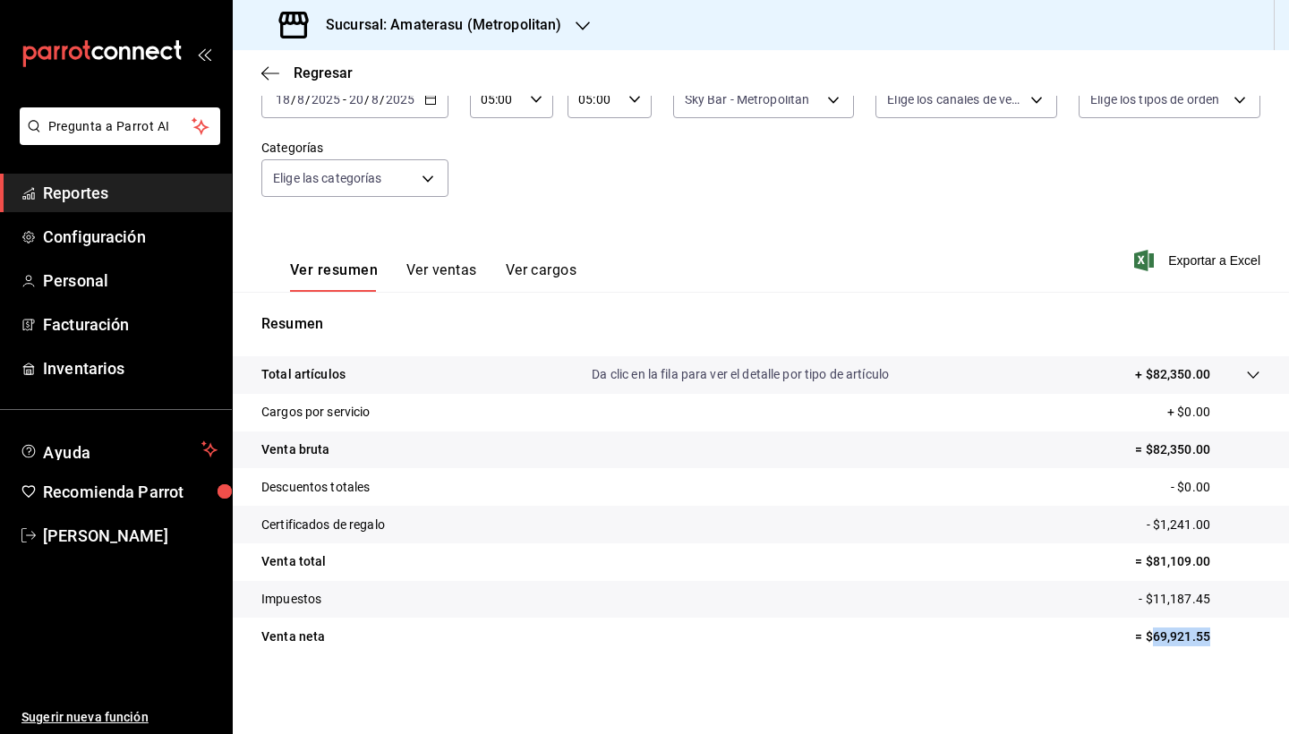
click at [1196, 636] on p "= $69,921.55" at bounding box center [1197, 636] width 125 height 19
drag, startPoint x: 1141, startPoint y: 638, endPoint x: 1197, endPoint y: 635, distance: 55.6
click at [1197, 635] on p "= $69,921.55" at bounding box center [1197, 636] width 125 height 19
